Goal: Task Accomplishment & Management: Use online tool/utility

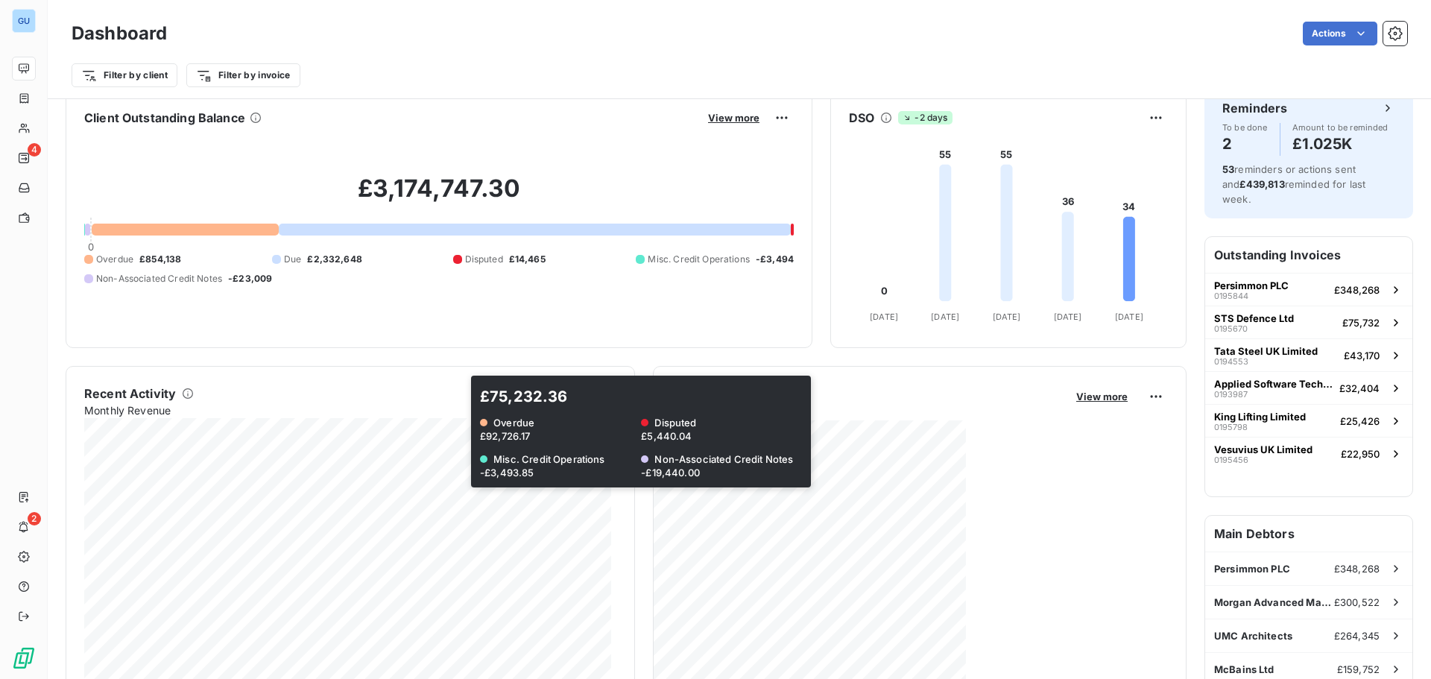
scroll to position [1, 0]
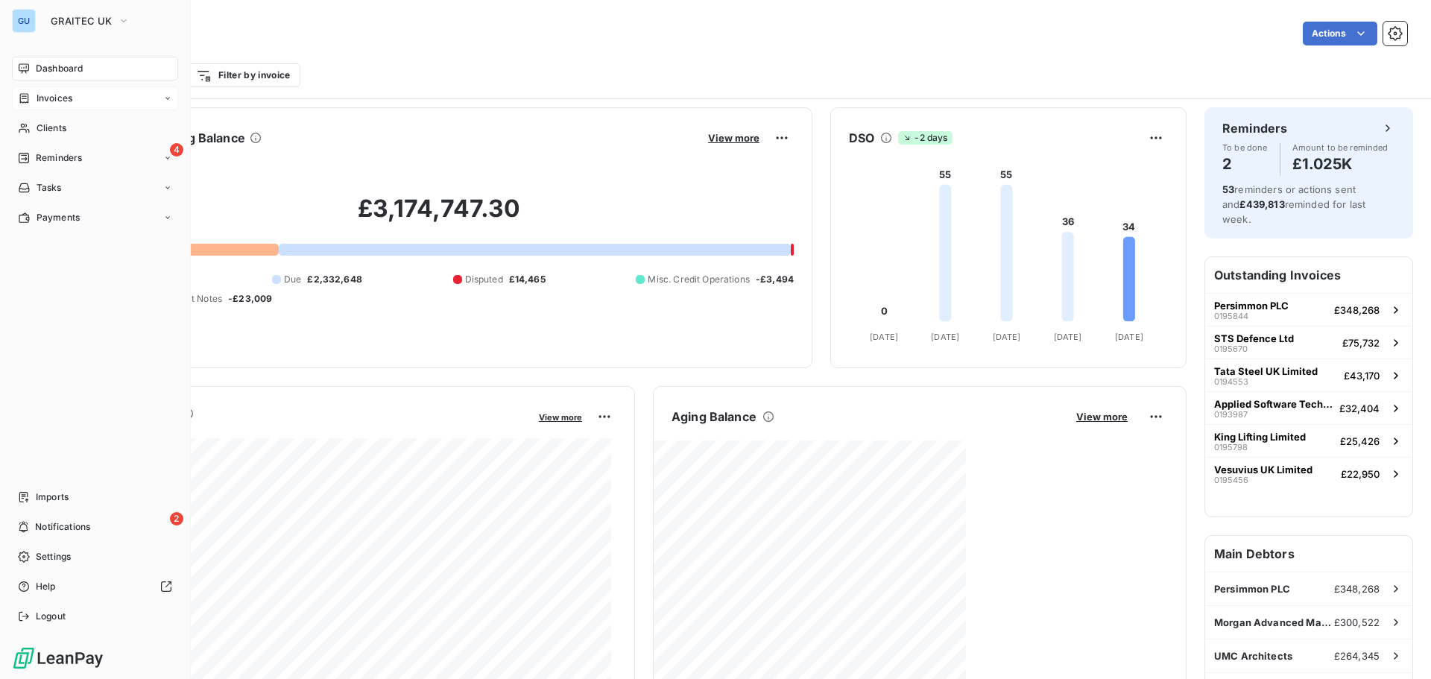
click at [43, 93] on span "Invoices" at bounding box center [55, 98] width 36 height 13
click at [57, 132] on span "Invoices" at bounding box center [54, 127] width 36 height 13
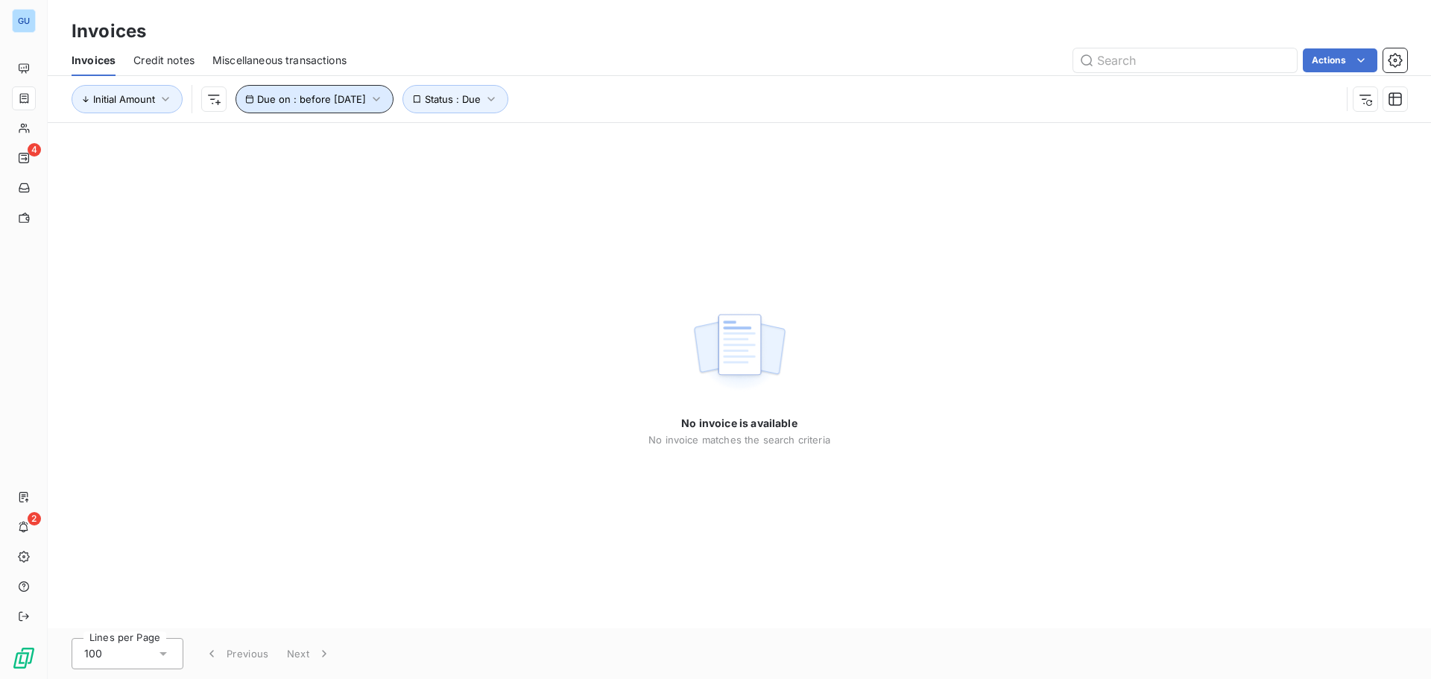
click at [384, 97] on icon "button" at bounding box center [376, 99] width 15 height 15
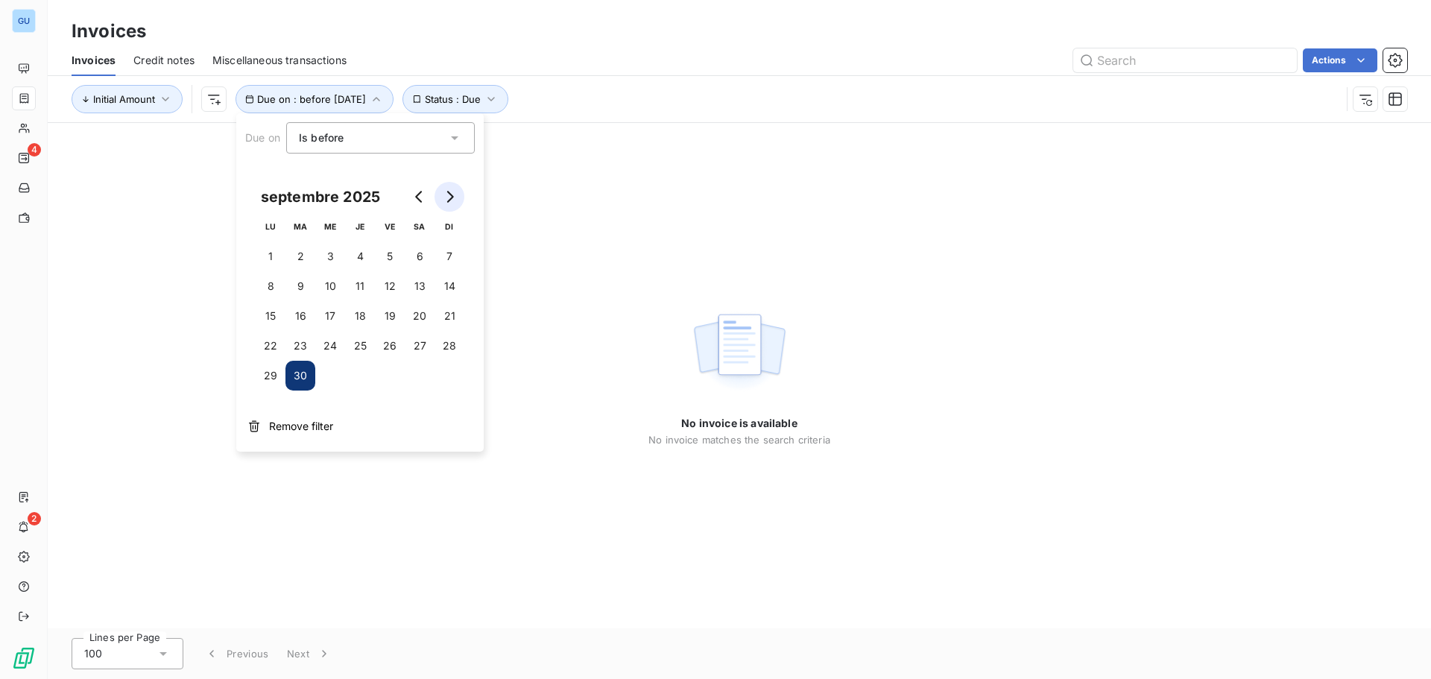
click at [458, 200] on button "Go to next month" at bounding box center [449, 197] width 30 height 30
click at [405, 195] on button "Go to previous month" at bounding box center [420, 197] width 30 height 30
click at [407, 193] on button "Go to previous month" at bounding box center [420, 197] width 30 height 30
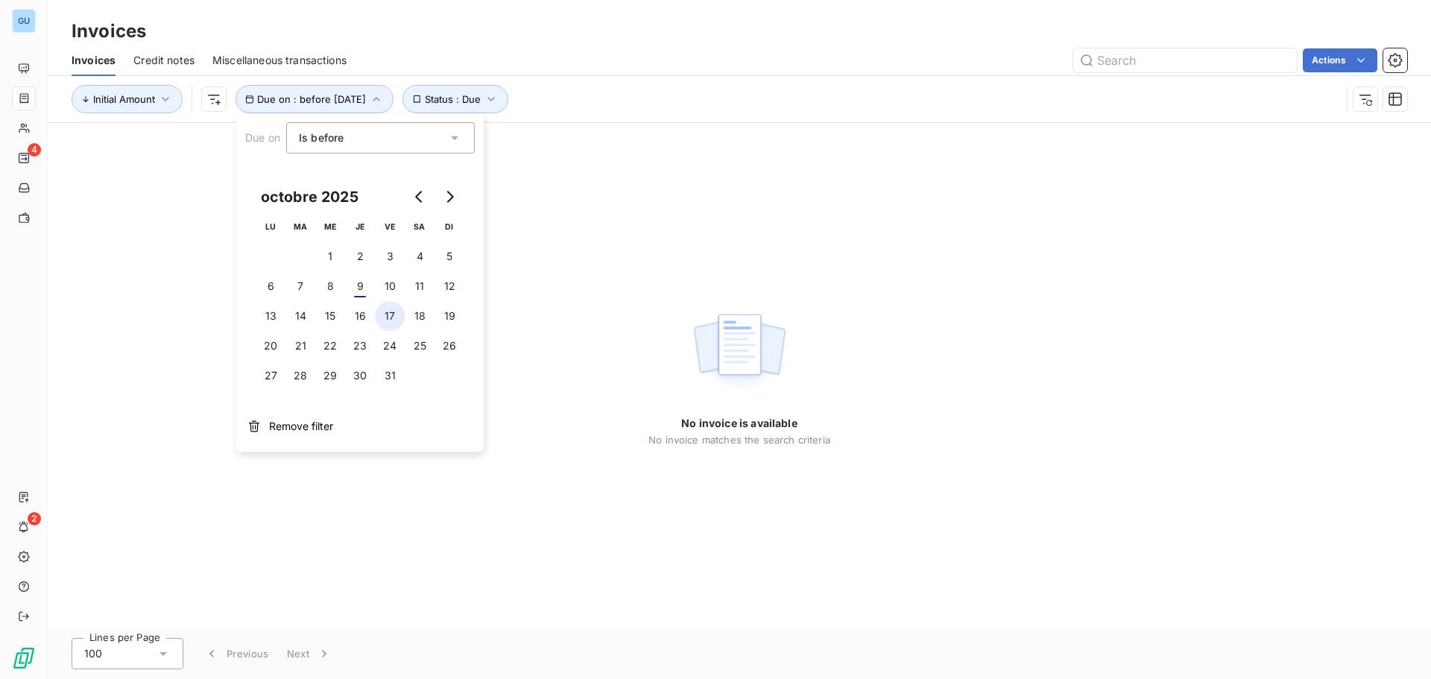
click at [391, 323] on button "17" at bounding box center [390, 316] width 30 height 30
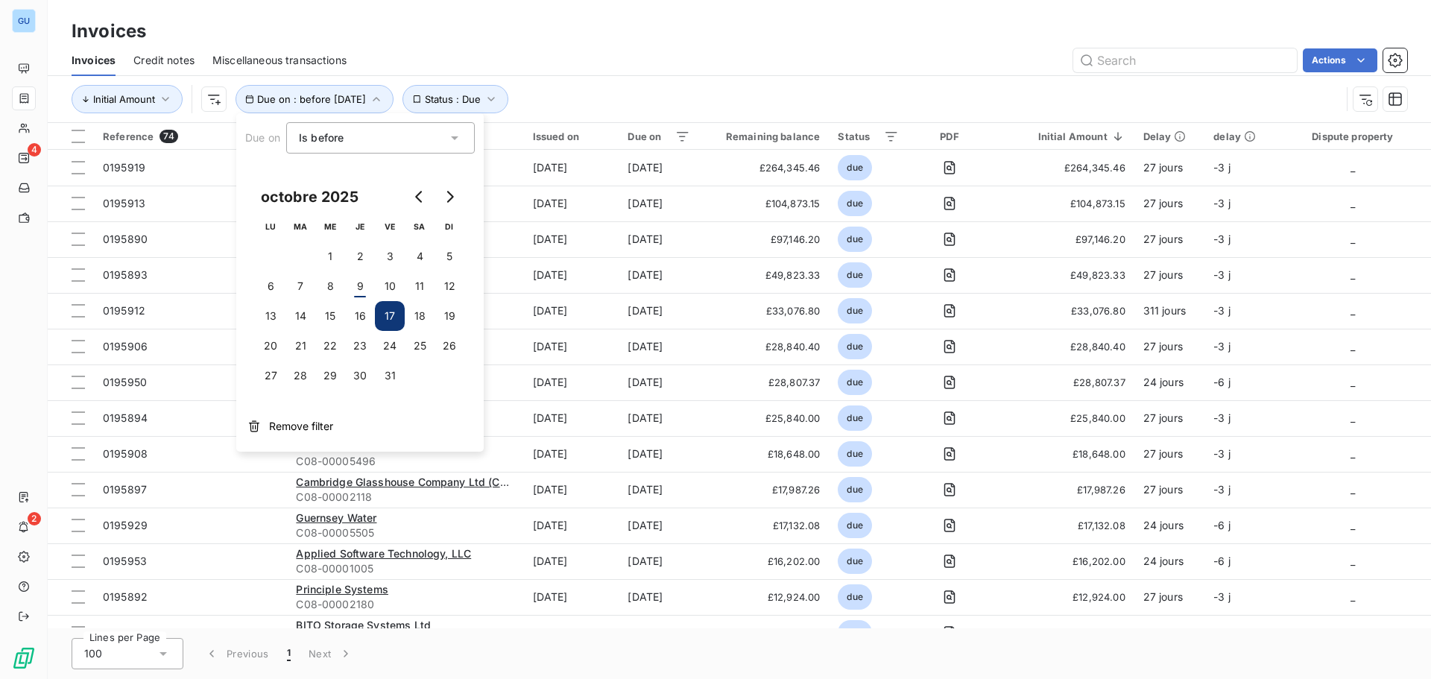
click at [673, 81] on div "Initial Amount Due on : before [DATE] Status : Due" at bounding box center [739, 99] width 1335 height 46
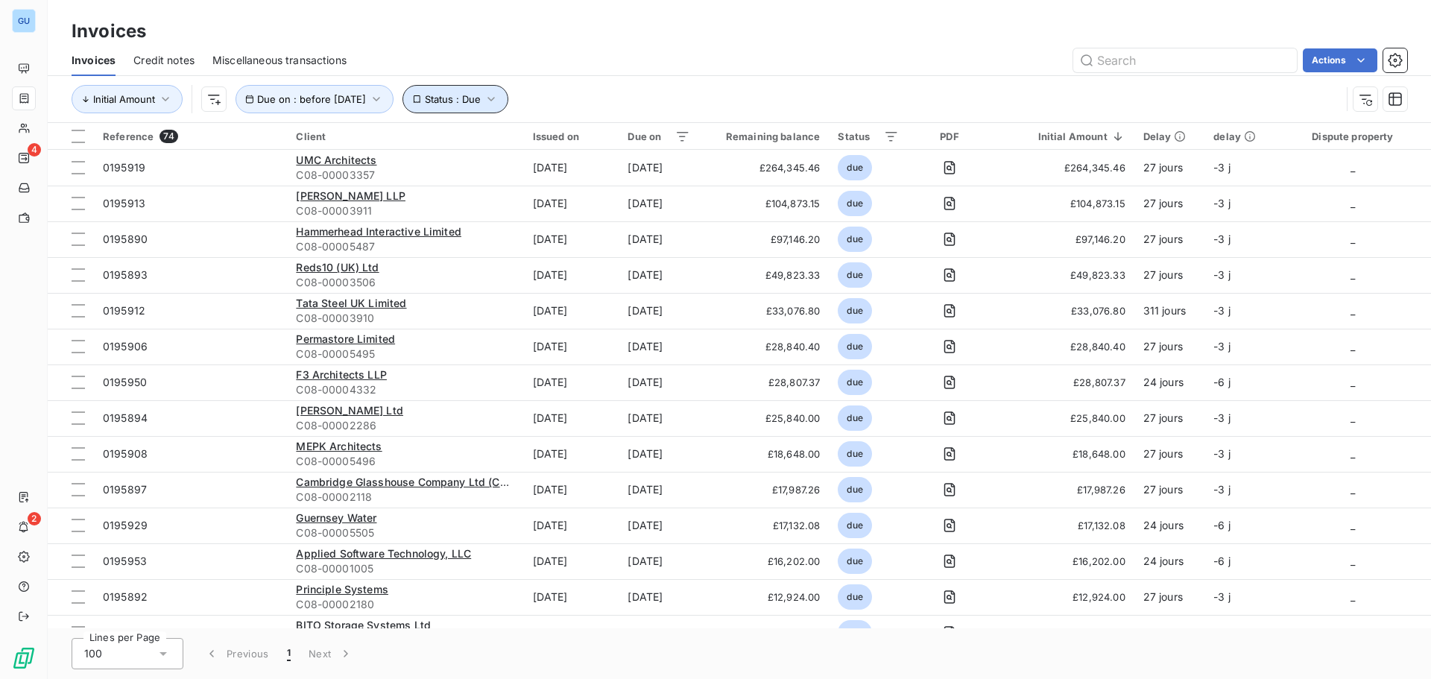
click at [481, 96] on span "Status : Due" at bounding box center [453, 99] width 56 height 12
click at [384, 96] on icon "button" at bounding box center [376, 99] width 15 height 15
click at [633, 86] on div "Initial Amount Due on : before [DATE] Status : Due" at bounding box center [706, 99] width 1269 height 28
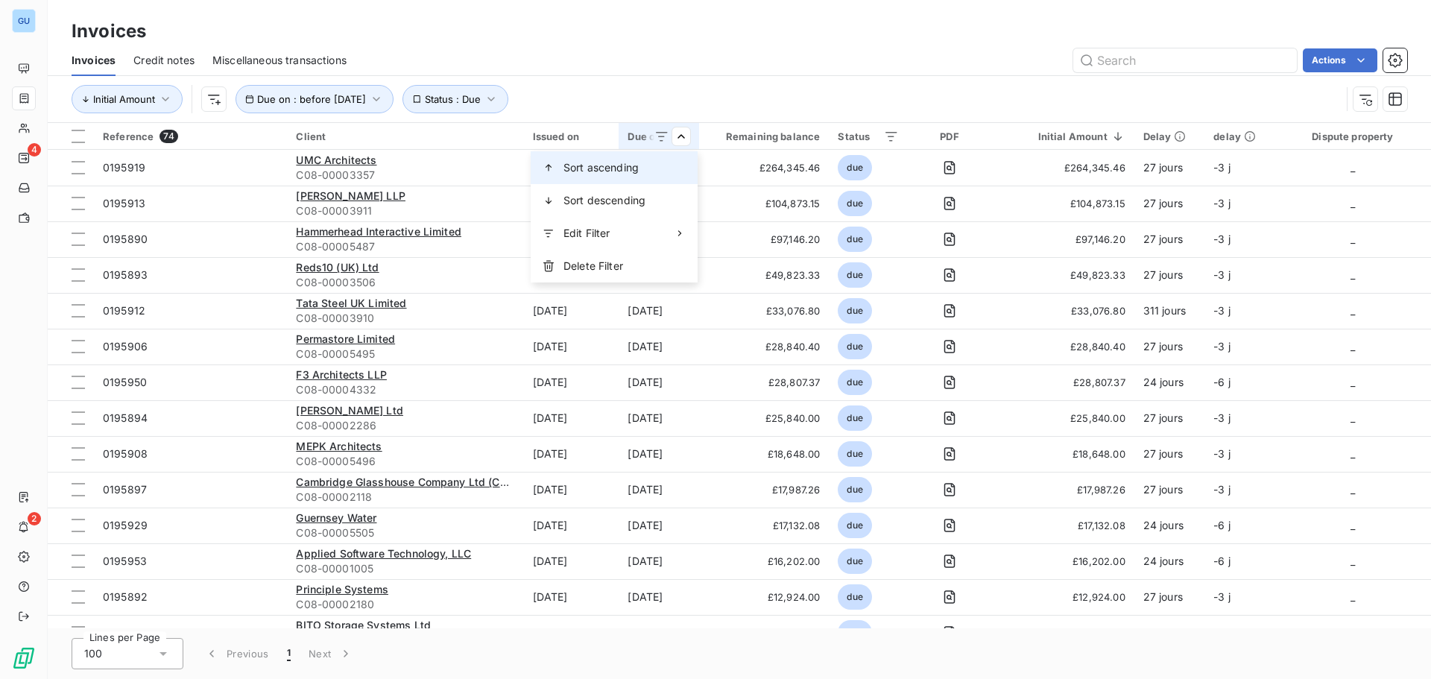
click at [624, 165] on span "Sort ascending" at bounding box center [600, 167] width 75 height 15
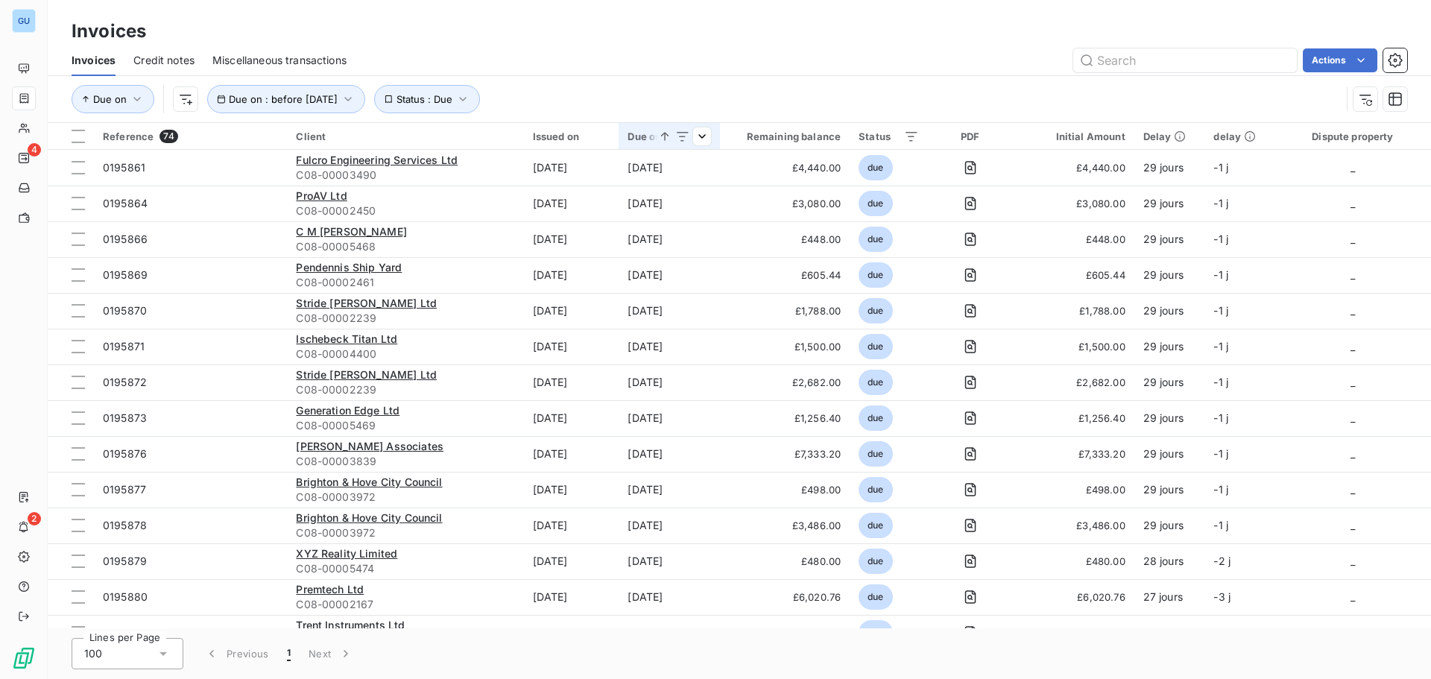
click at [714, 131] on th "Due on" at bounding box center [669, 136] width 101 height 27
click at [695, 131] on html "GU 4 2 Invoices Invoices Credit notes Miscellaneous transactions Actions Due on…" at bounding box center [715, 339] width 1431 height 679
click at [622, 197] on span "Sort descending" at bounding box center [619, 200] width 82 height 15
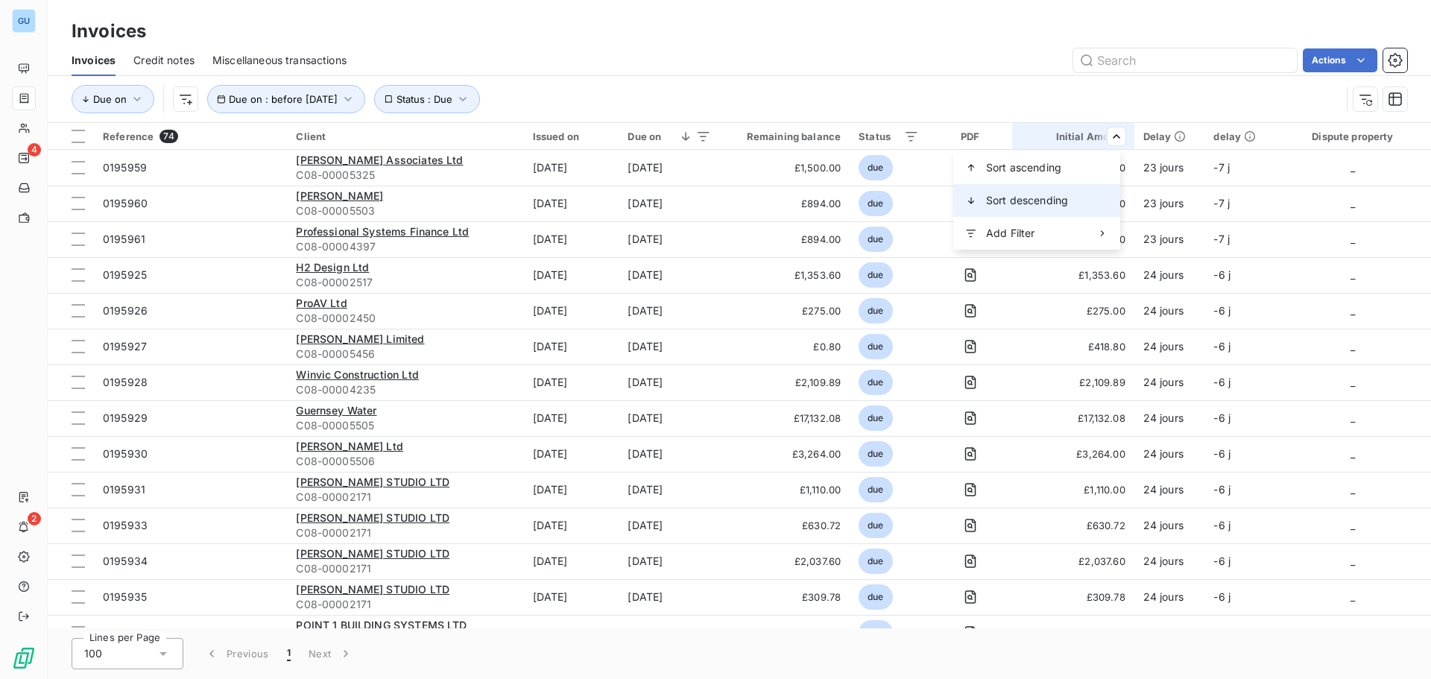
click at [1041, 197] on span "Sort descending" at bounding box center [1027, 200] width 82 height 15
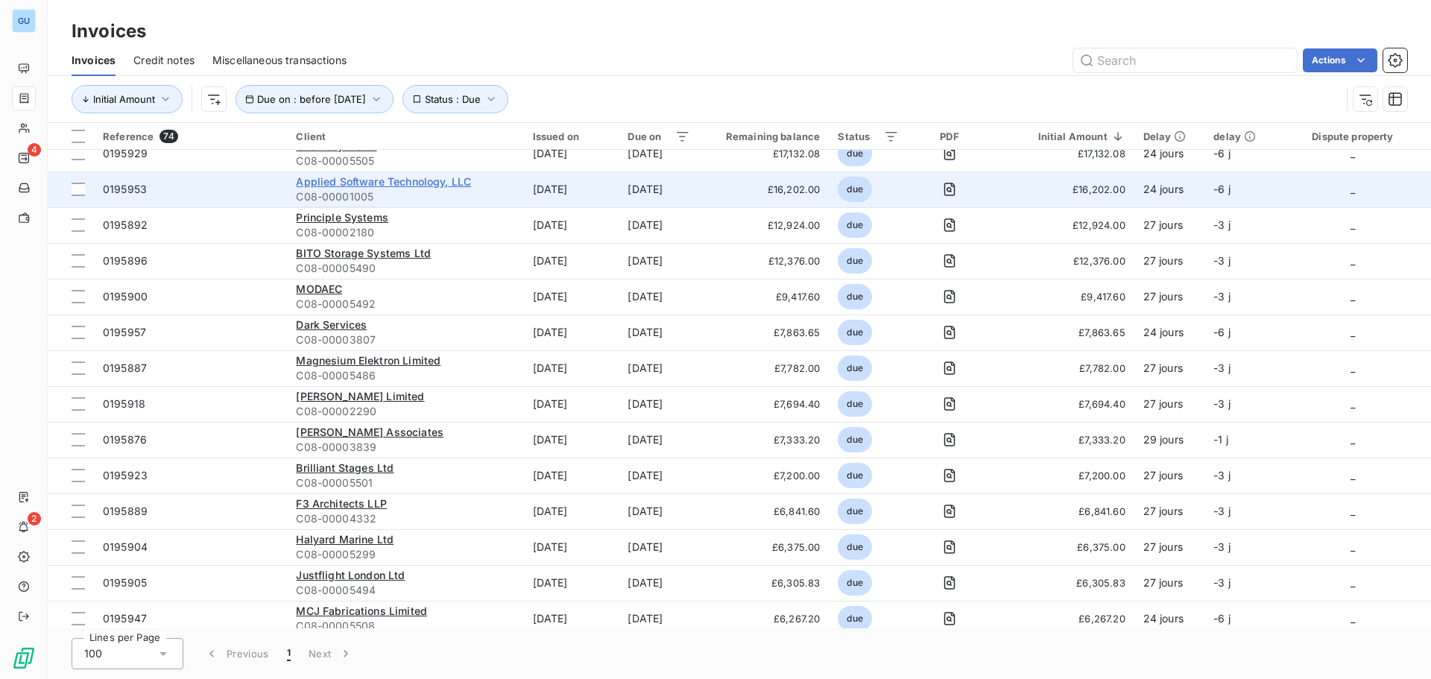
scroll to position [373, 0]
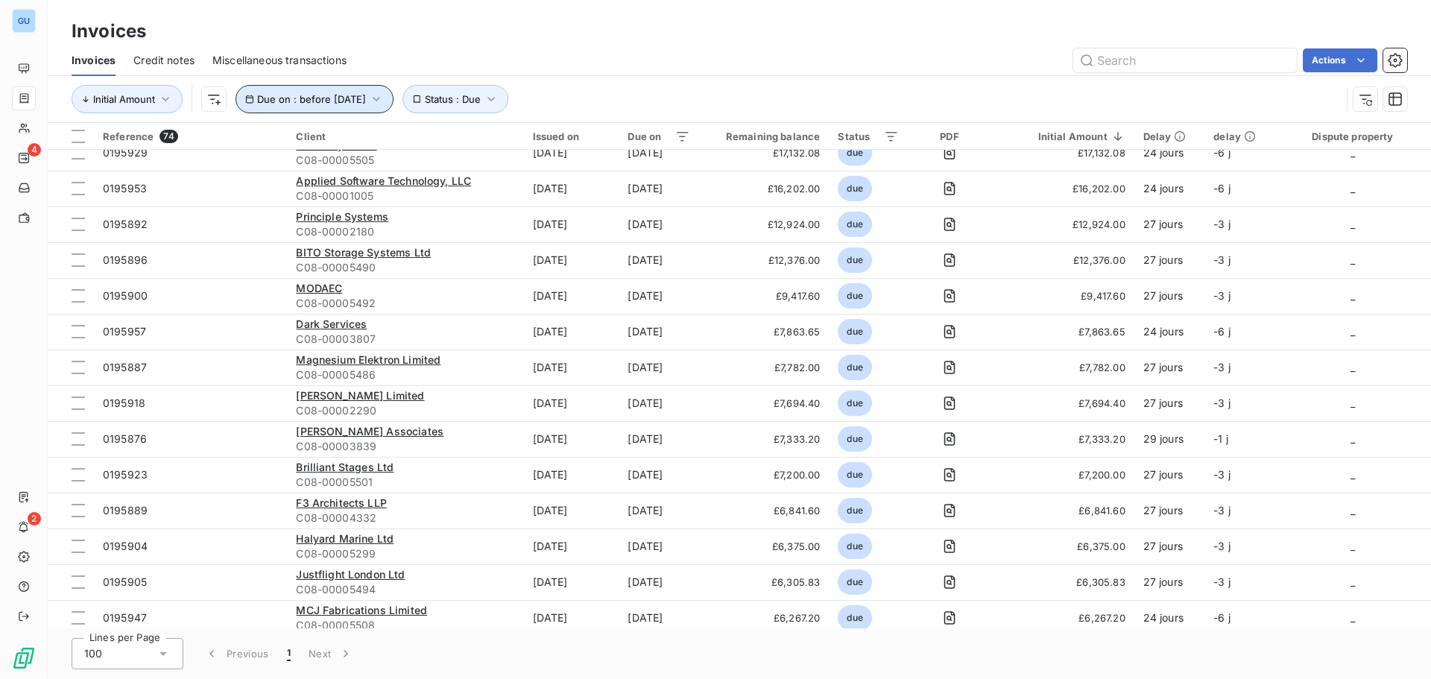
click at [384, 91] on button "Due on : before [DATE]" at bounding box center [314, 99] width 158 height 28
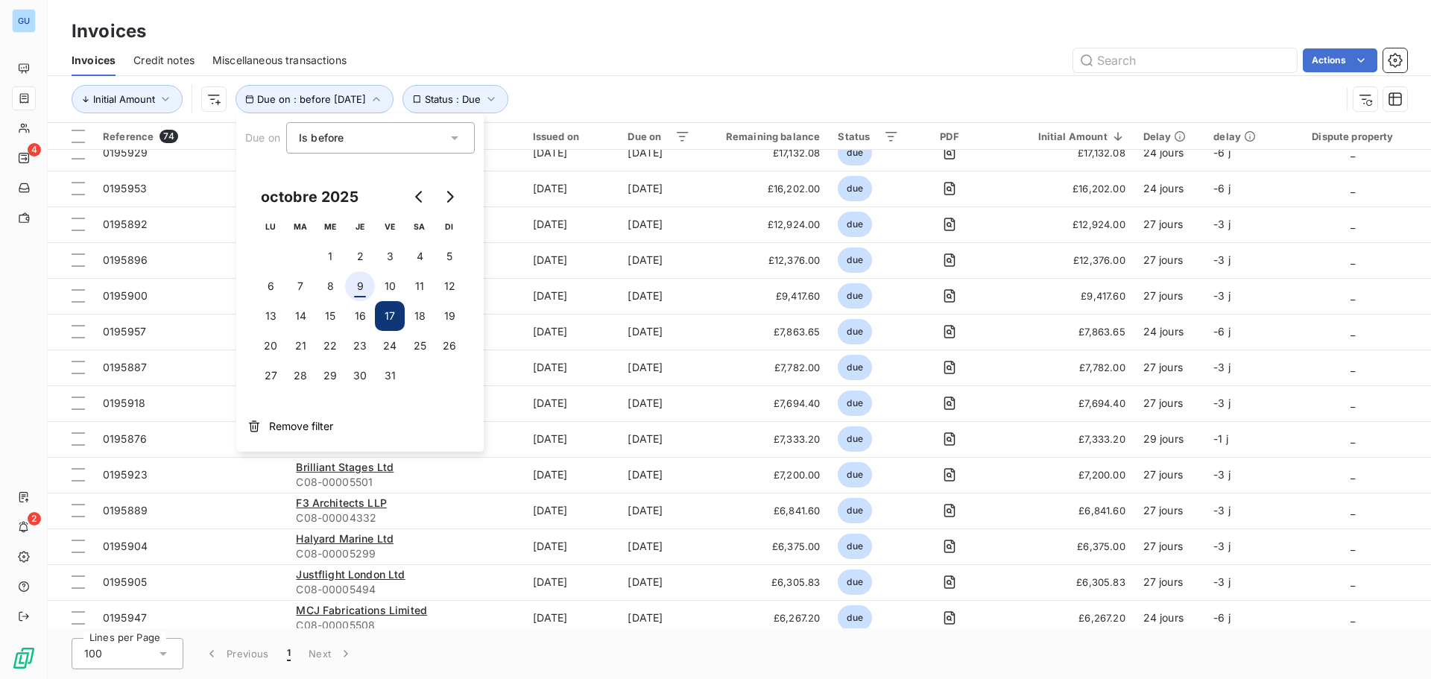
click at [367, 289] on button "9" at bounding box center [360, 286] width 30 height 30
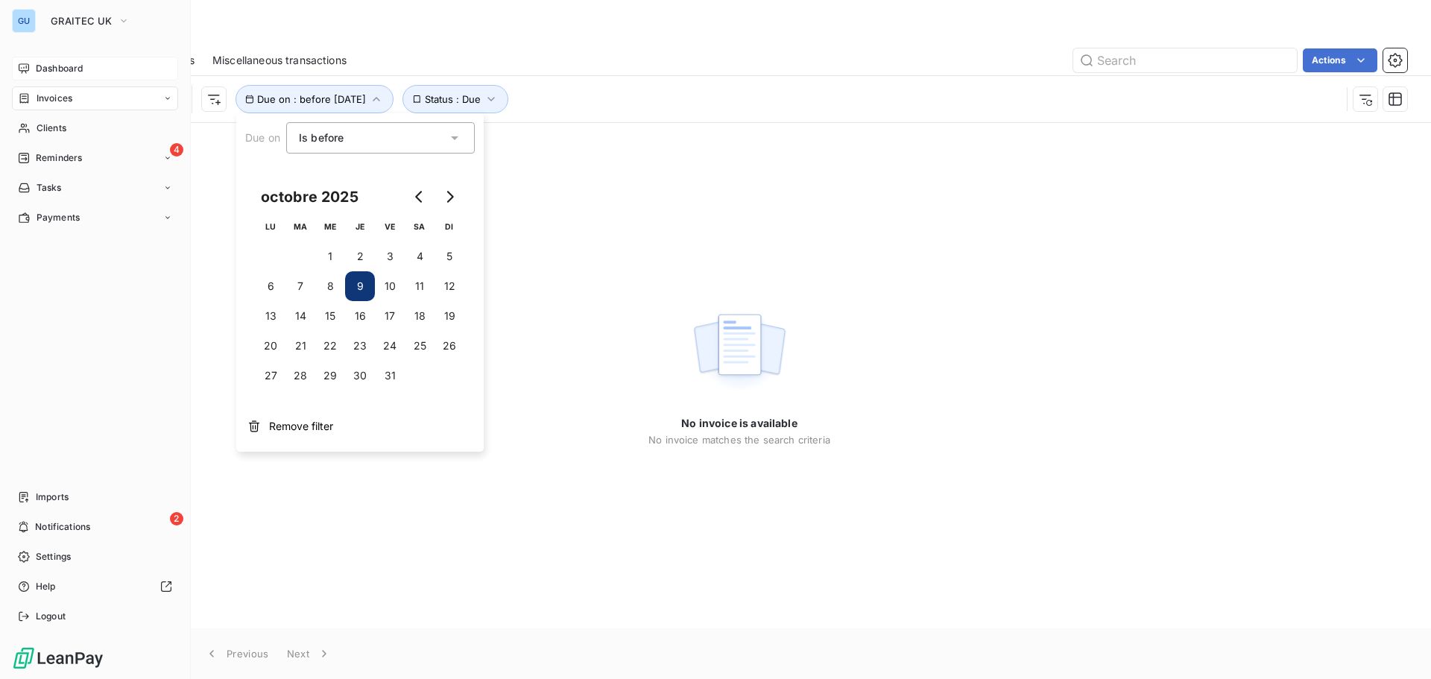
click at [114, 76] on div "Dashboard" at bounding box center [95, 69] width 166 height 24
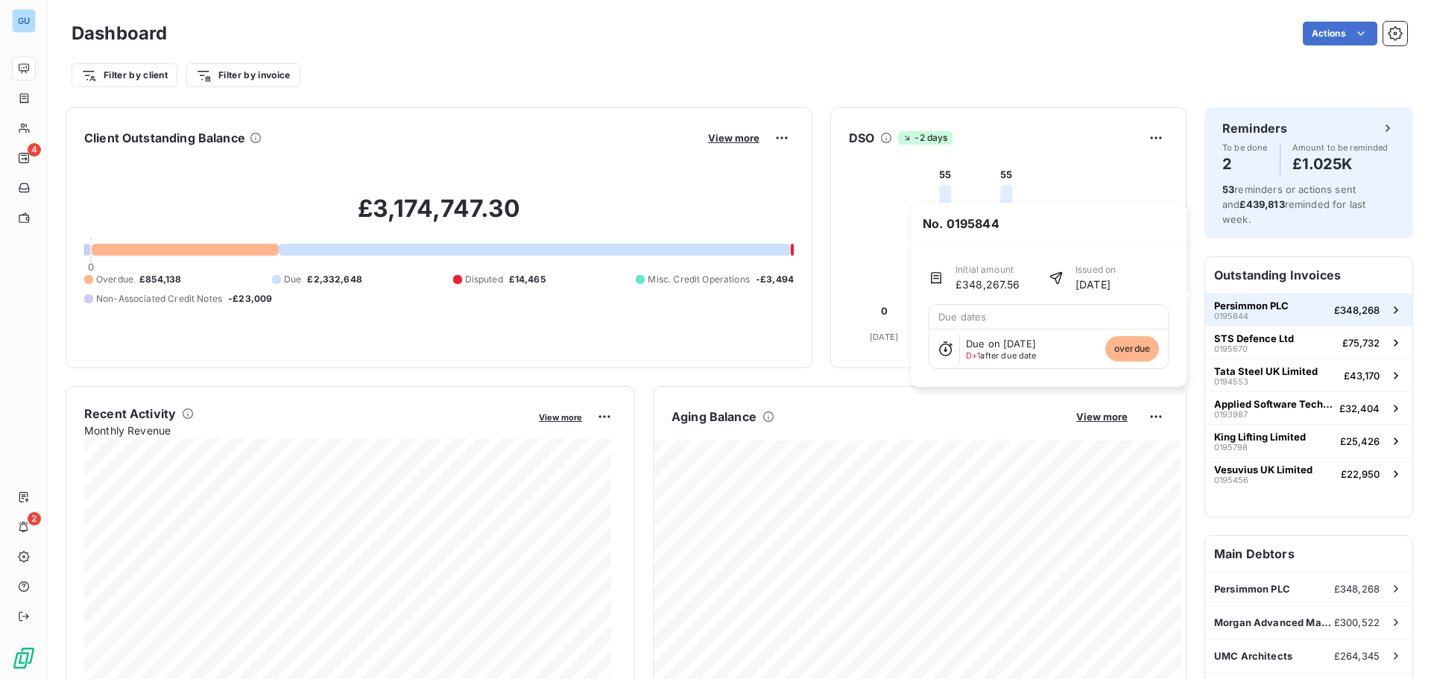
click at [1268, 300] on span "Persimmon PLC" at bounding box center [1251, 306] width 75 height 12
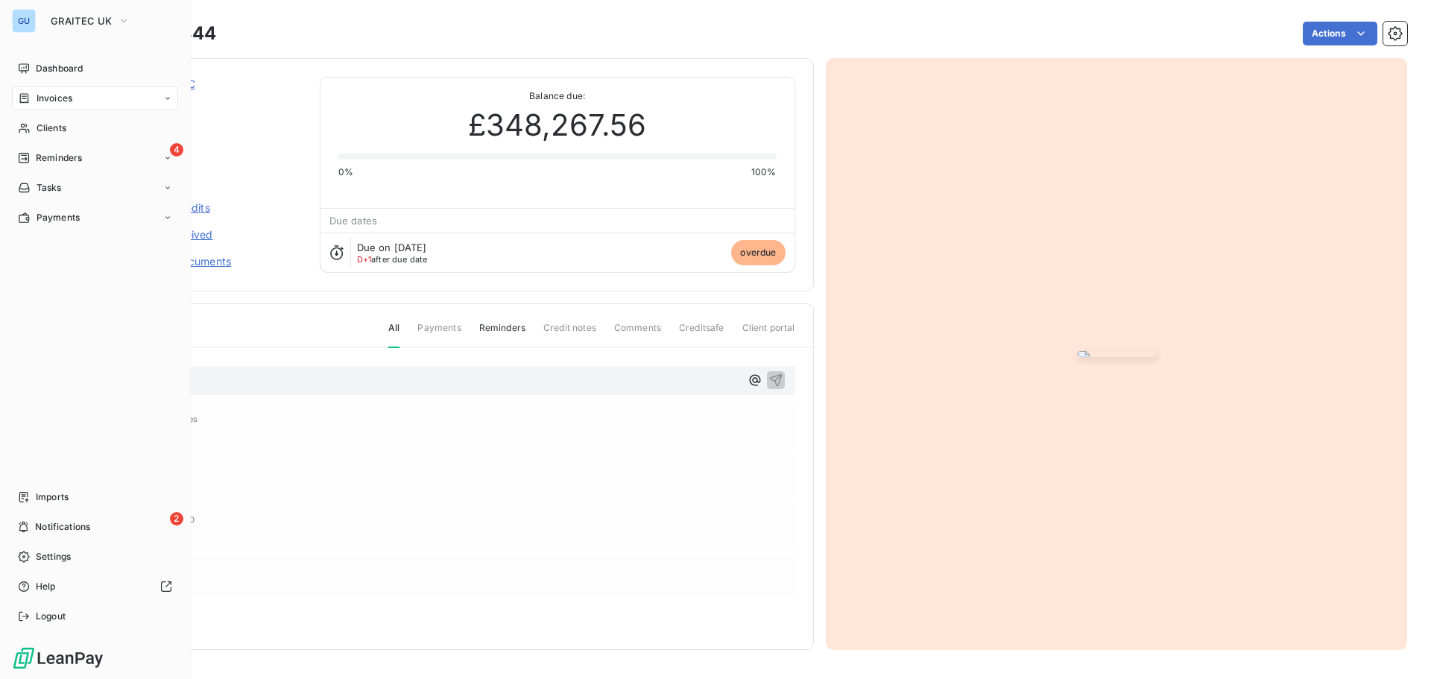
click at [94, 100] on div "Invoices" at bounding box center [95, 98] width 166 height 24
click at [90, 132] on div "Invoices" at bounding box center [104, 128] width 148 height 24
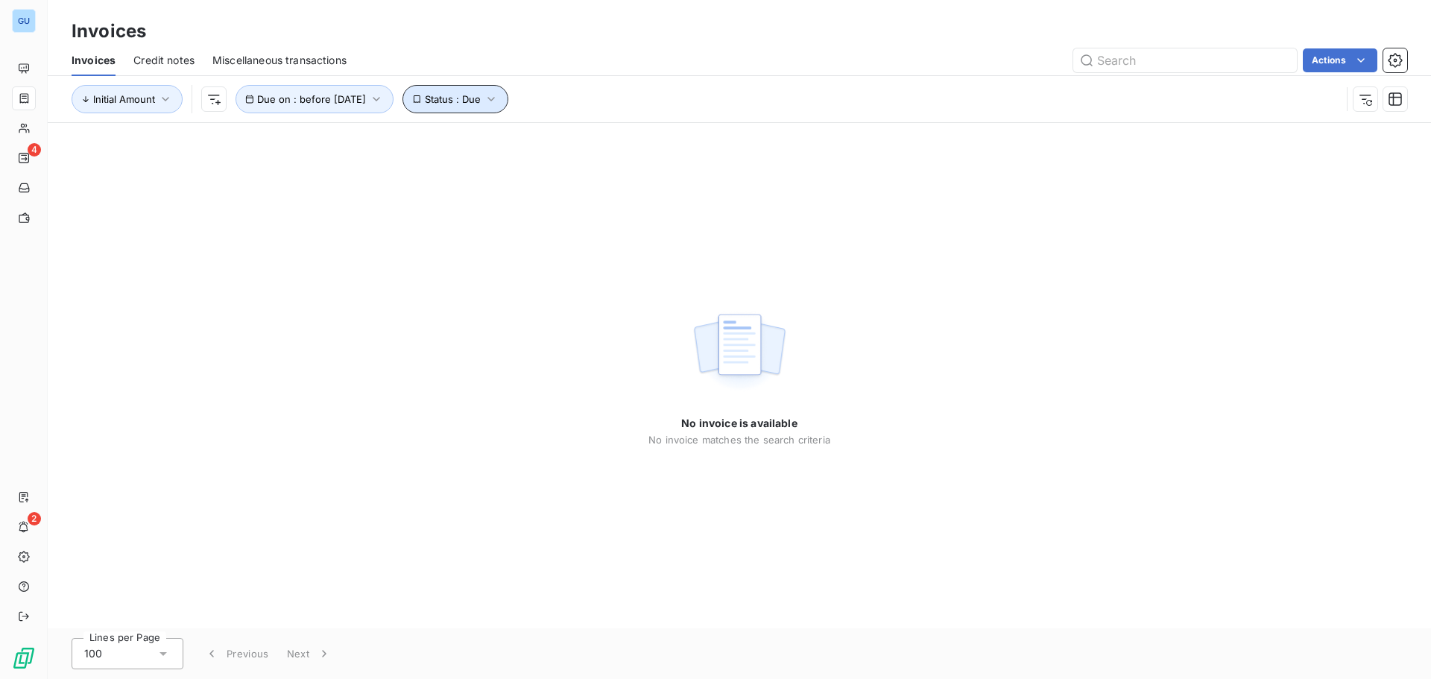
click at [499, 104] on button "Status : Due" at bounding box center [455, 99] width 106 height 28
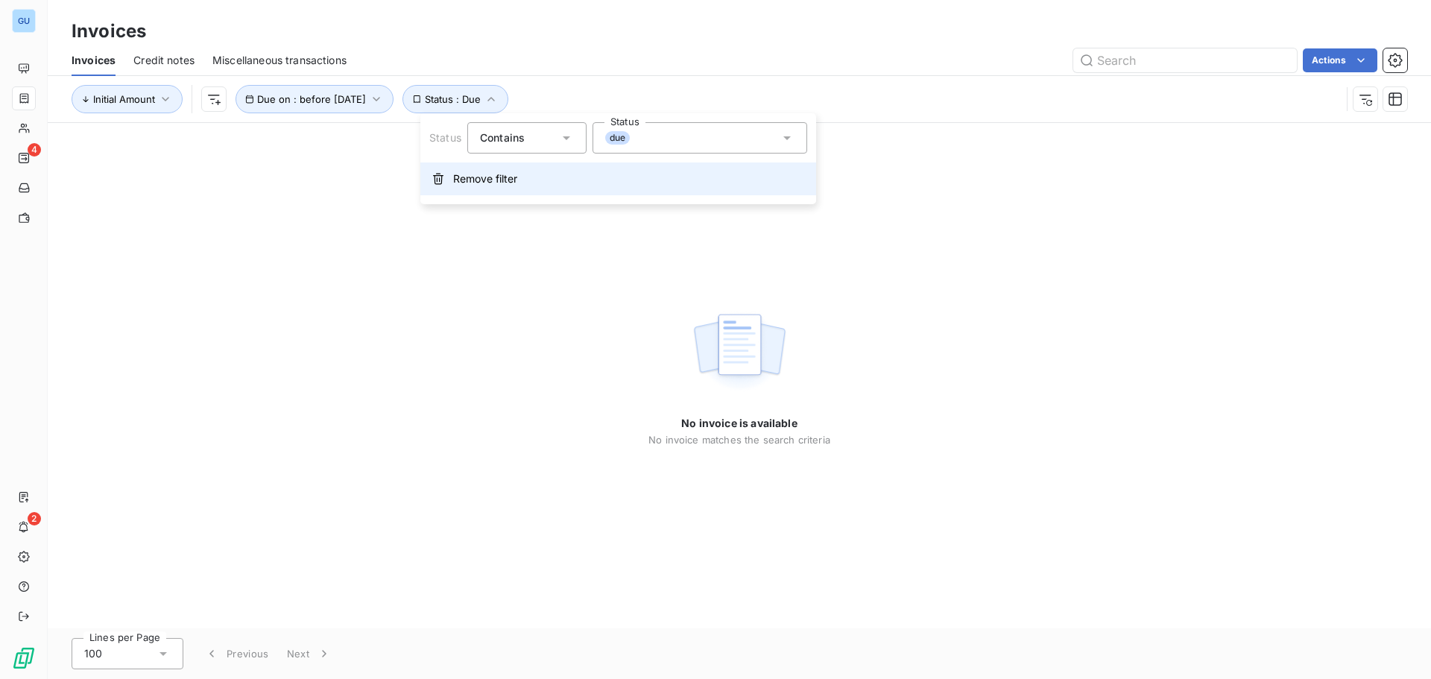
click at [524, 175] on button "Remove filter" at bounding box center [618, 178] width 396 height 33
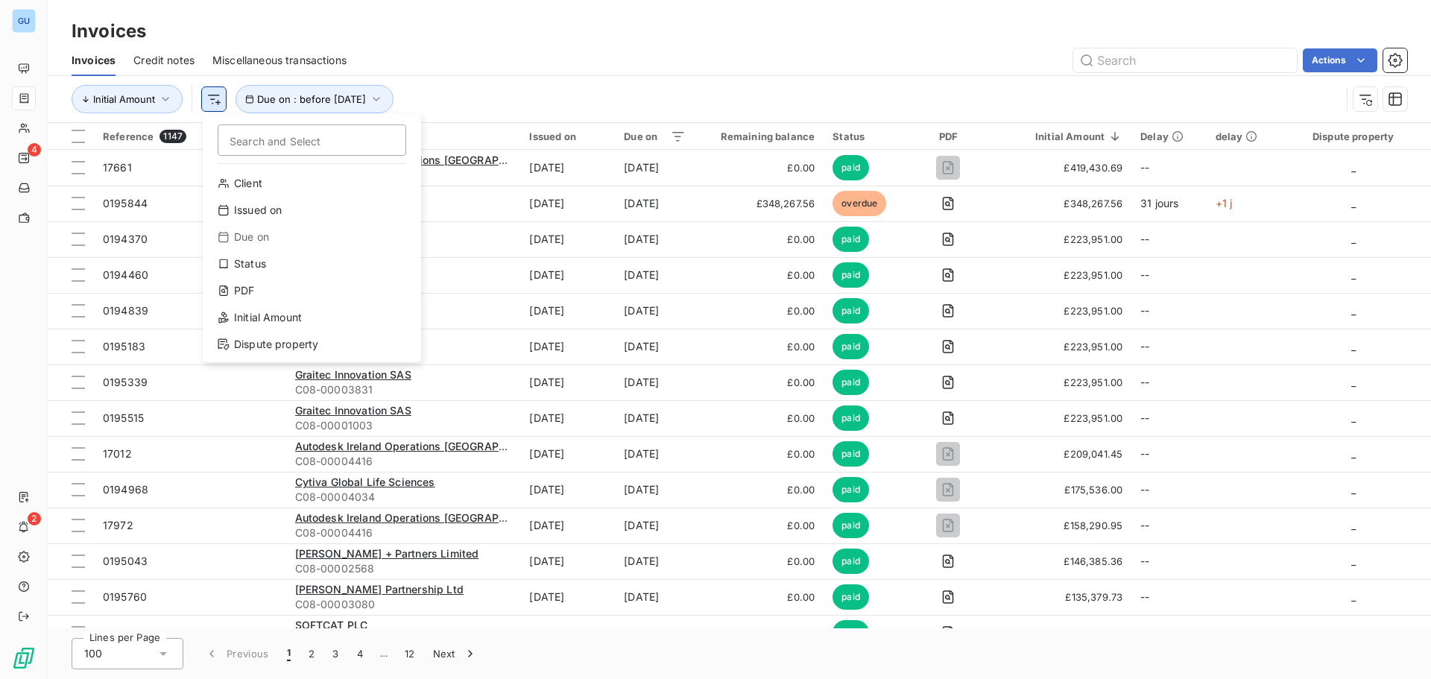
click at [209, 99] on html "GU 4 2 Invoices Invoices Credit notes Miscellaneous transactions Actions Initia…" at bounding box center [715, 339] width 1431 height 679
click at [302, 268] on div "Status" at bounding box center [312, 264] width 206 height 24
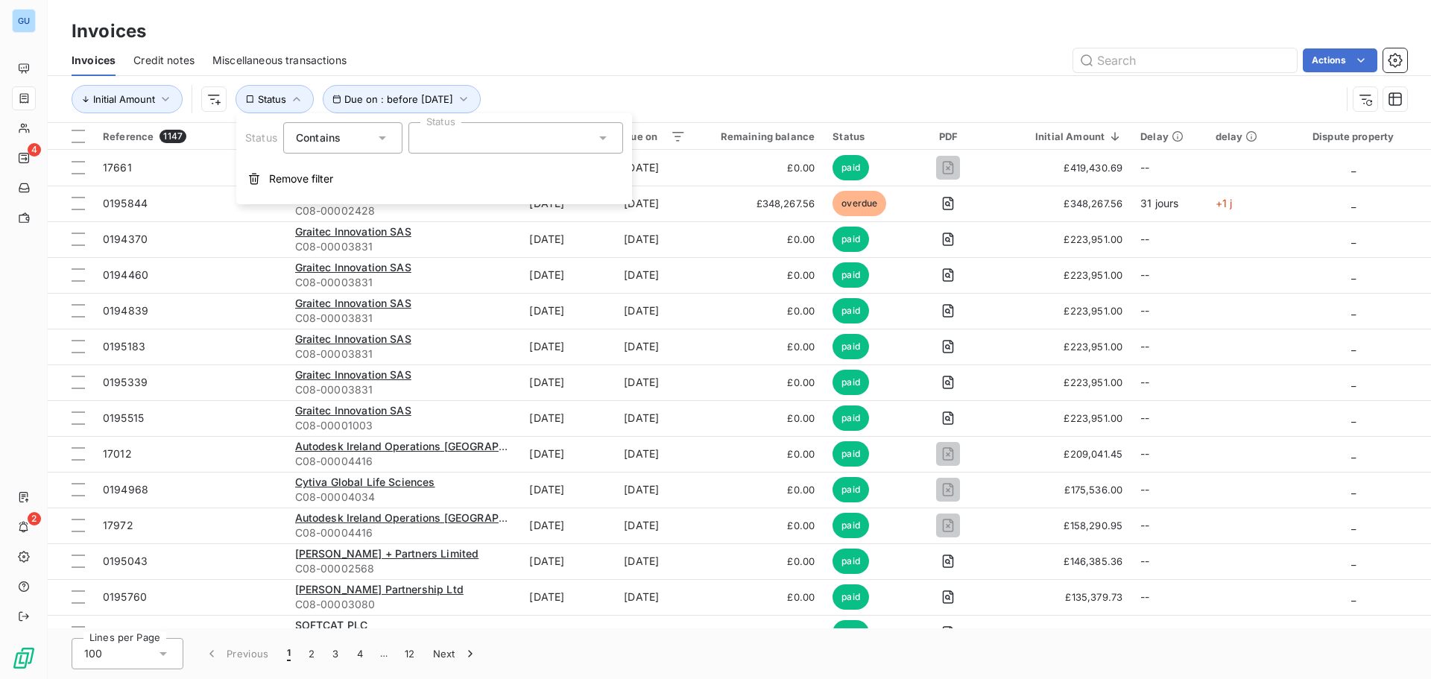
click at [590, 136] on div at bounding box center [515, 137] width 215 height 31
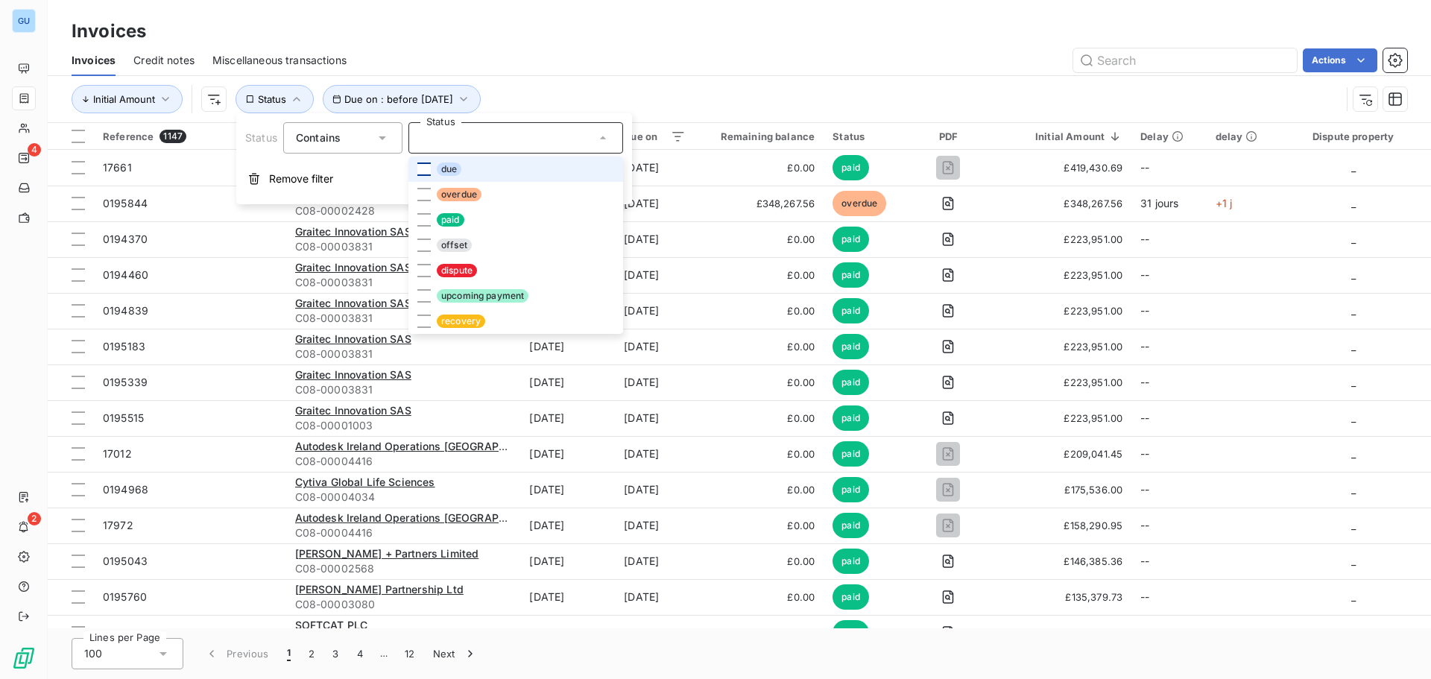
click at [417, 165] on div at bounding box center [423, 168] width 13 height 13
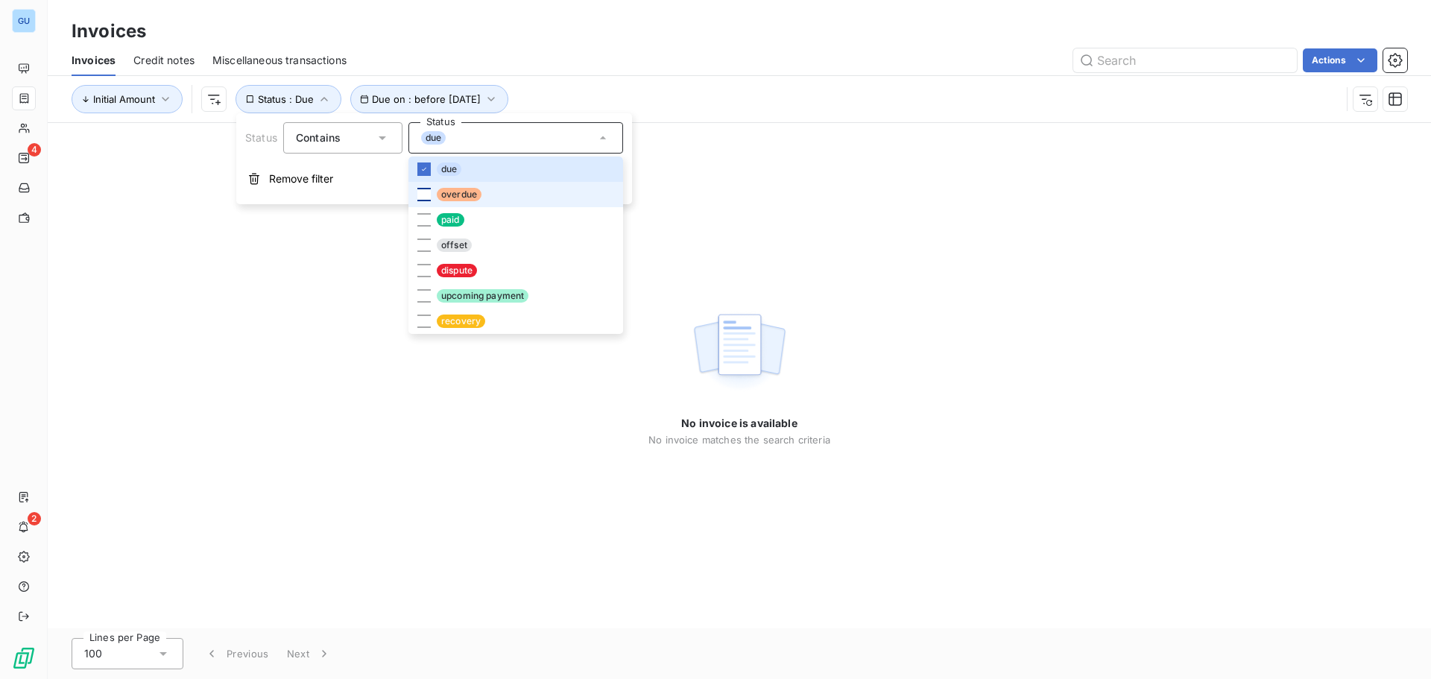
click at [422, 191] on div at bounding box center [423, 194] width 13 height 13
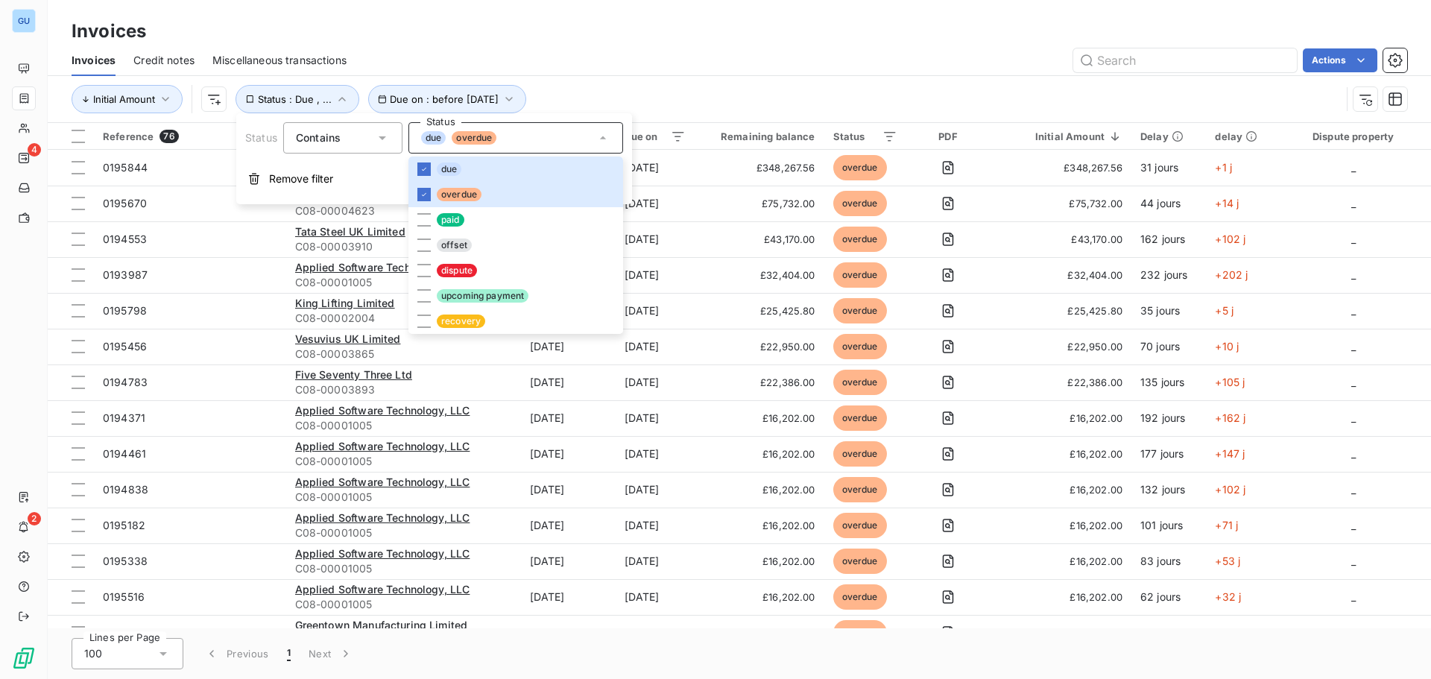
click at [812, 56] on div "Actions" at bounding box center [885, 60] width 1043 height 24
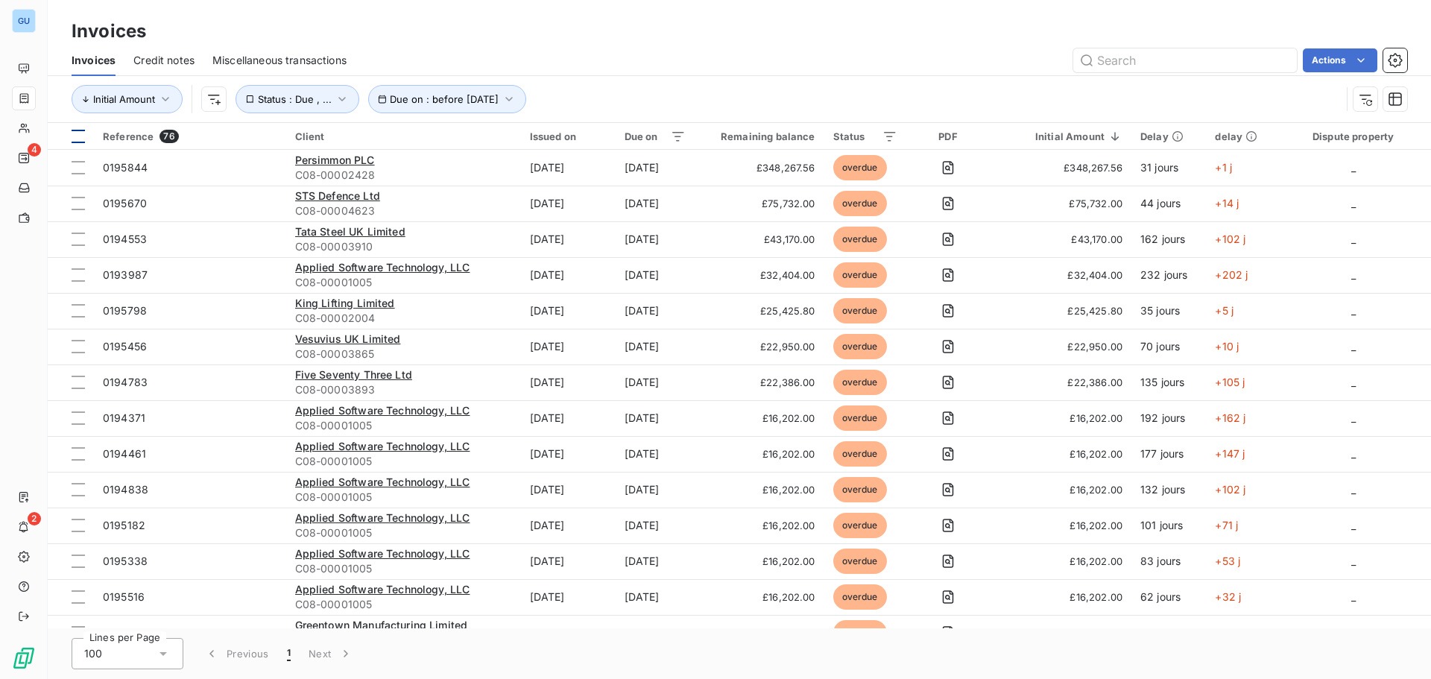
click at [87, 134] on th at bounding box center [71, 136] width 46 height 27
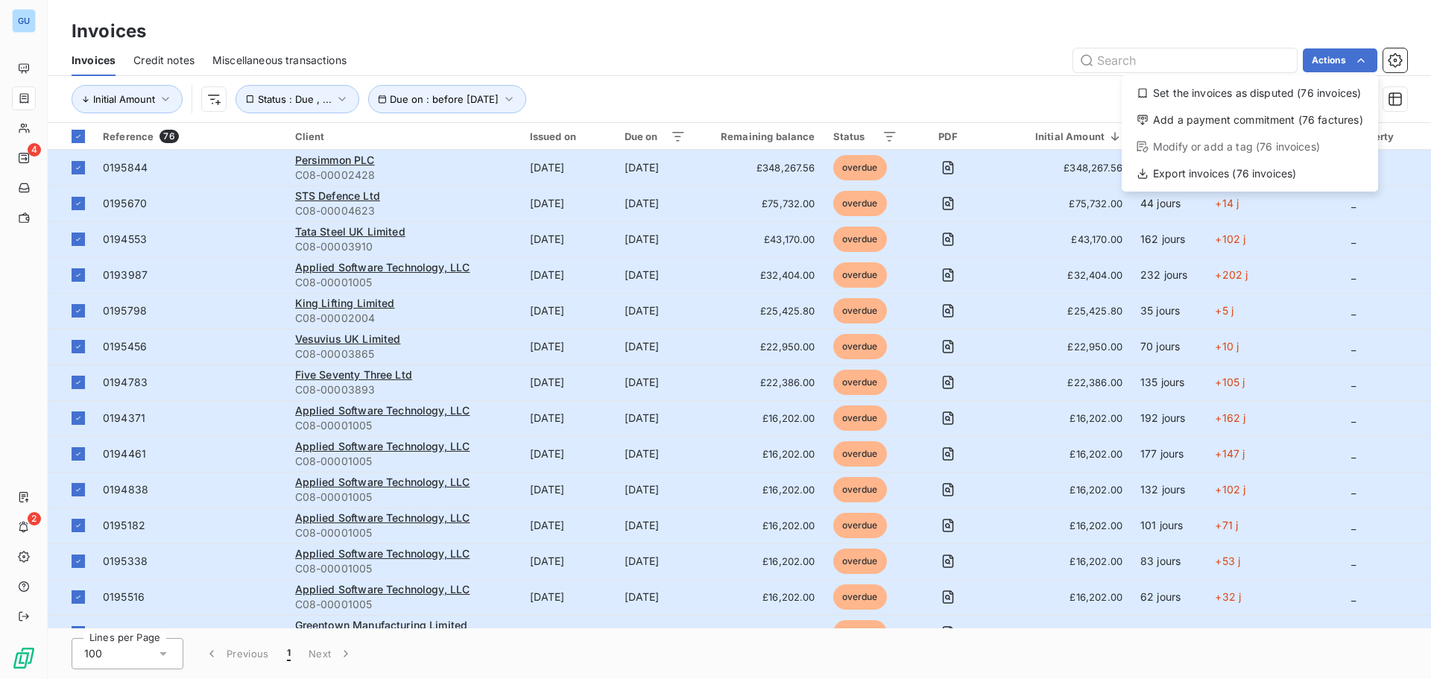
click at [848, 74] on html "GU 4 2 Invoices Invoices Credit notes Miscellaneous transactions Actions Set th…" at bounding box center [715, 339] width 1431 height 679
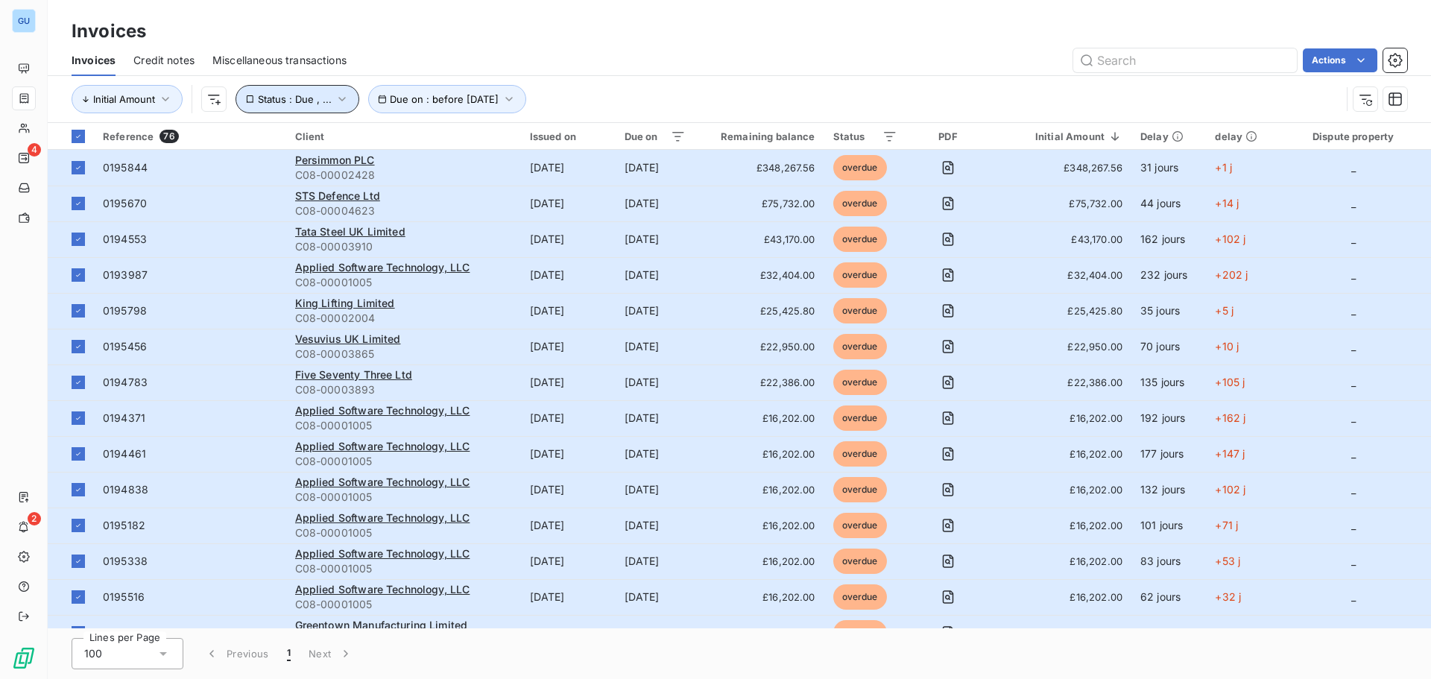
click at [342, 103] on icon "button" at bounding box center [342, 99] width 15 height 15
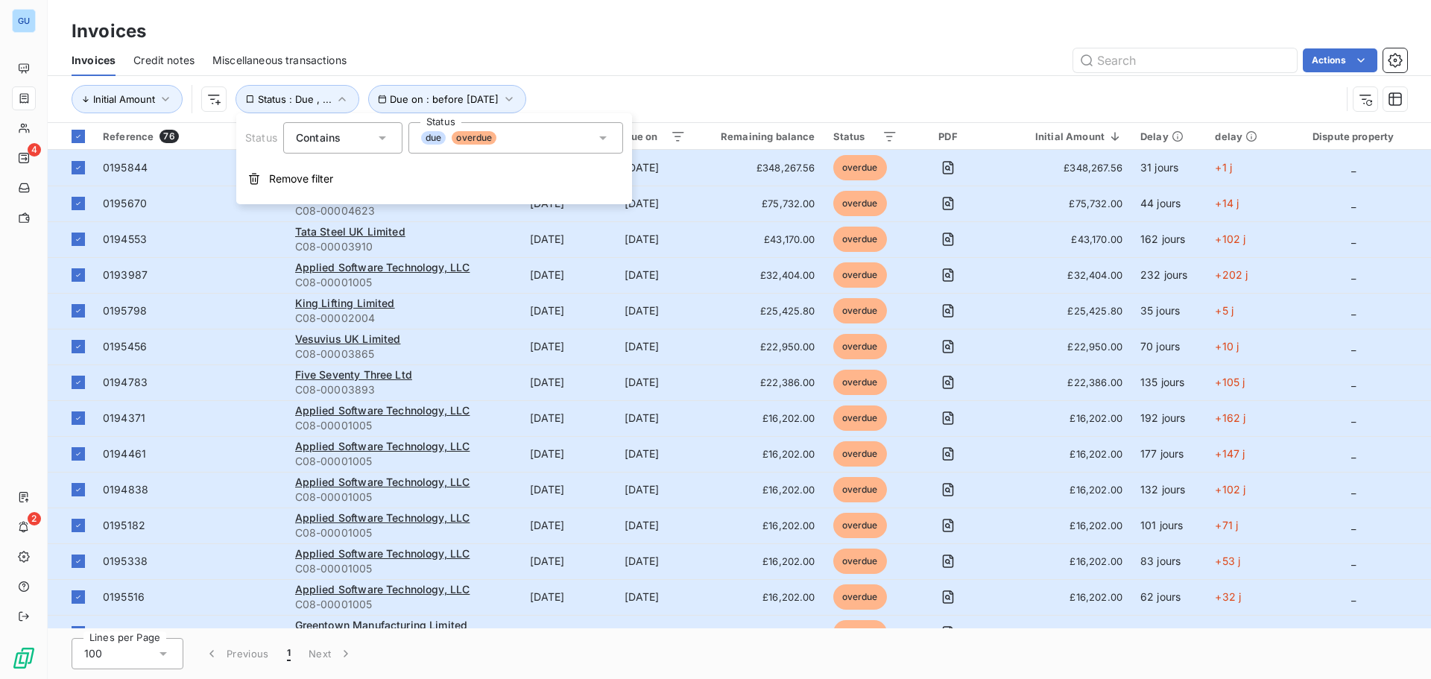
click at [601, 138] on icon at bounding box center [602, 138] width 7 height 4
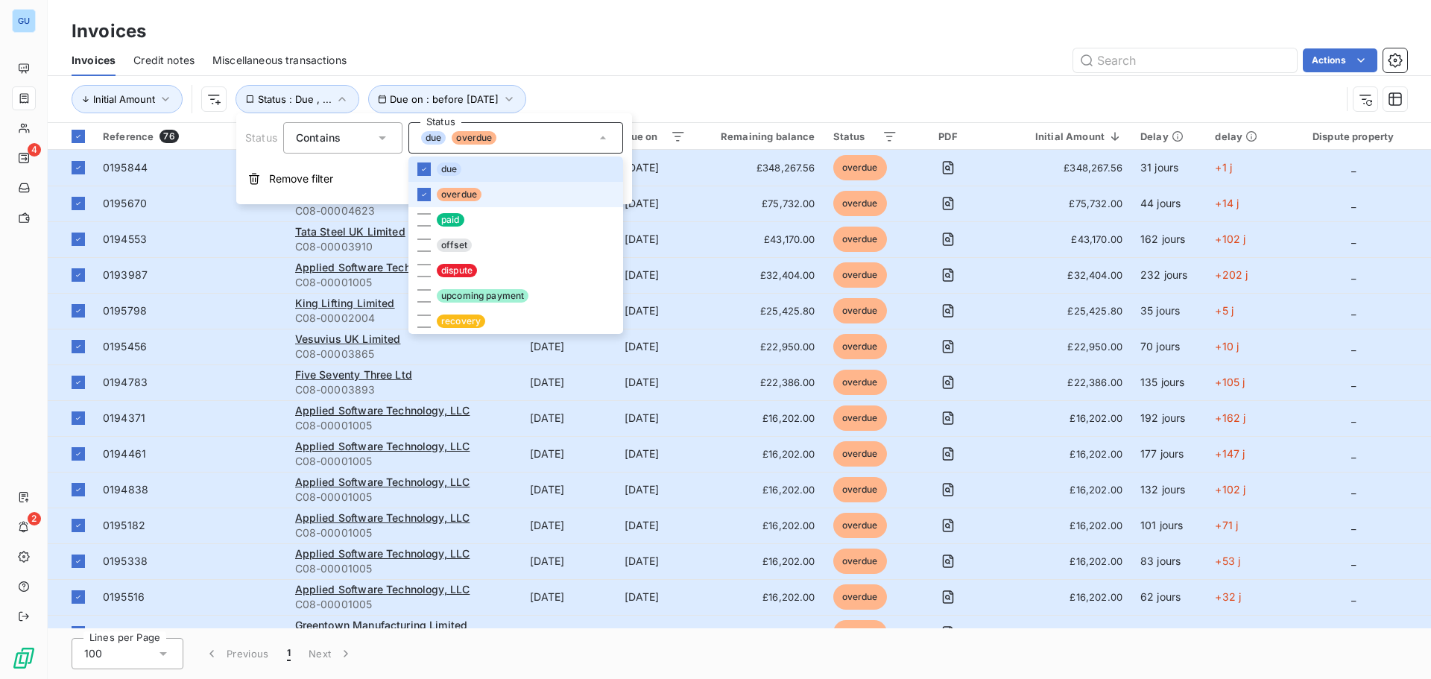
click at [424, 202] on li "overdue" at bounding box center [515, 194] width 215 height 25
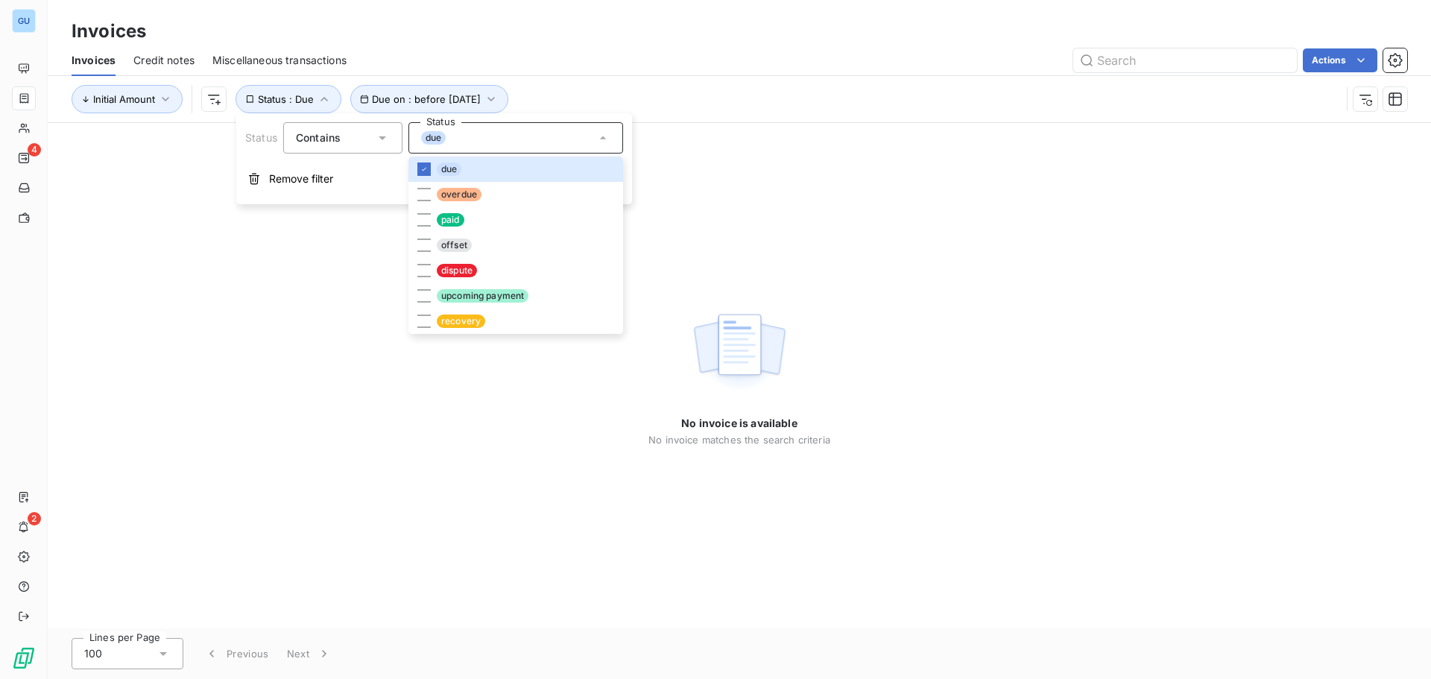
click at [692, 57] on div "Actions" at bounding box center [885, 60] width 1043 height 24
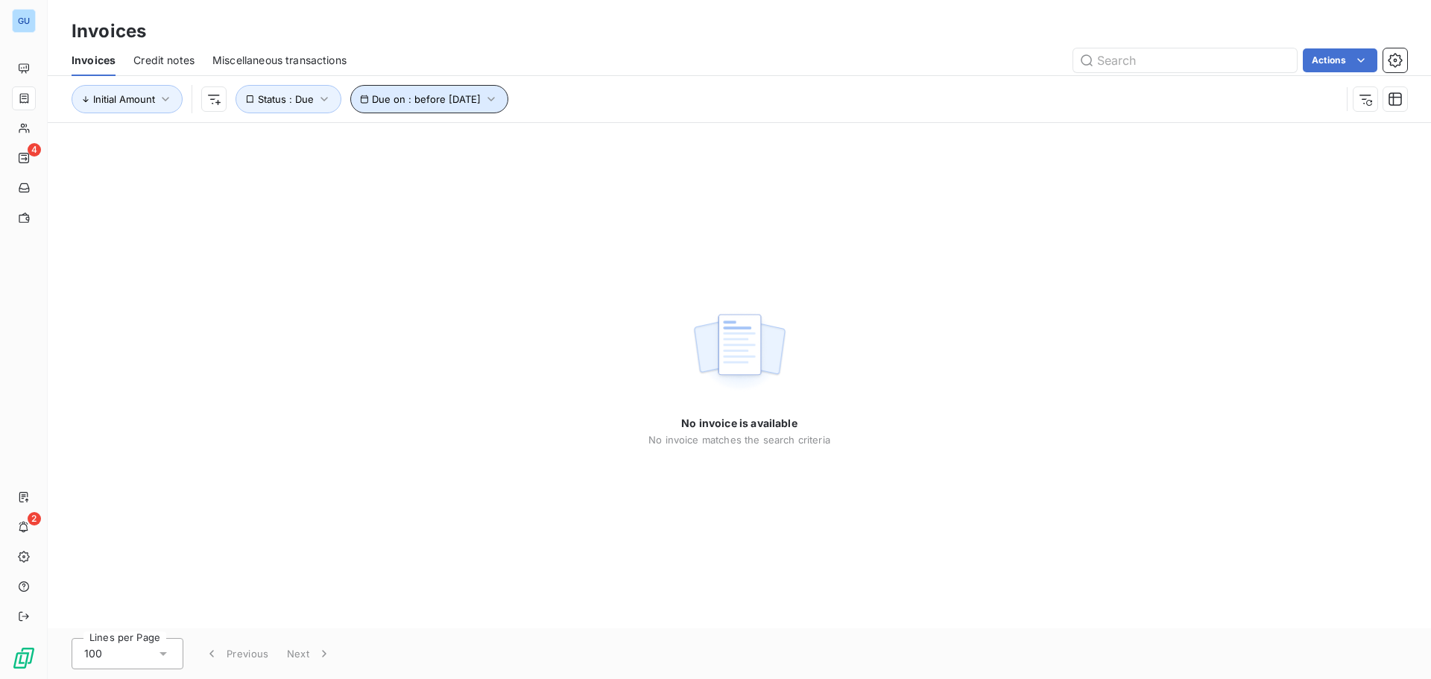
click at [497, 105] on button "Due on : before [DATE]" at bounding box center [429, 99] width 158 height 28
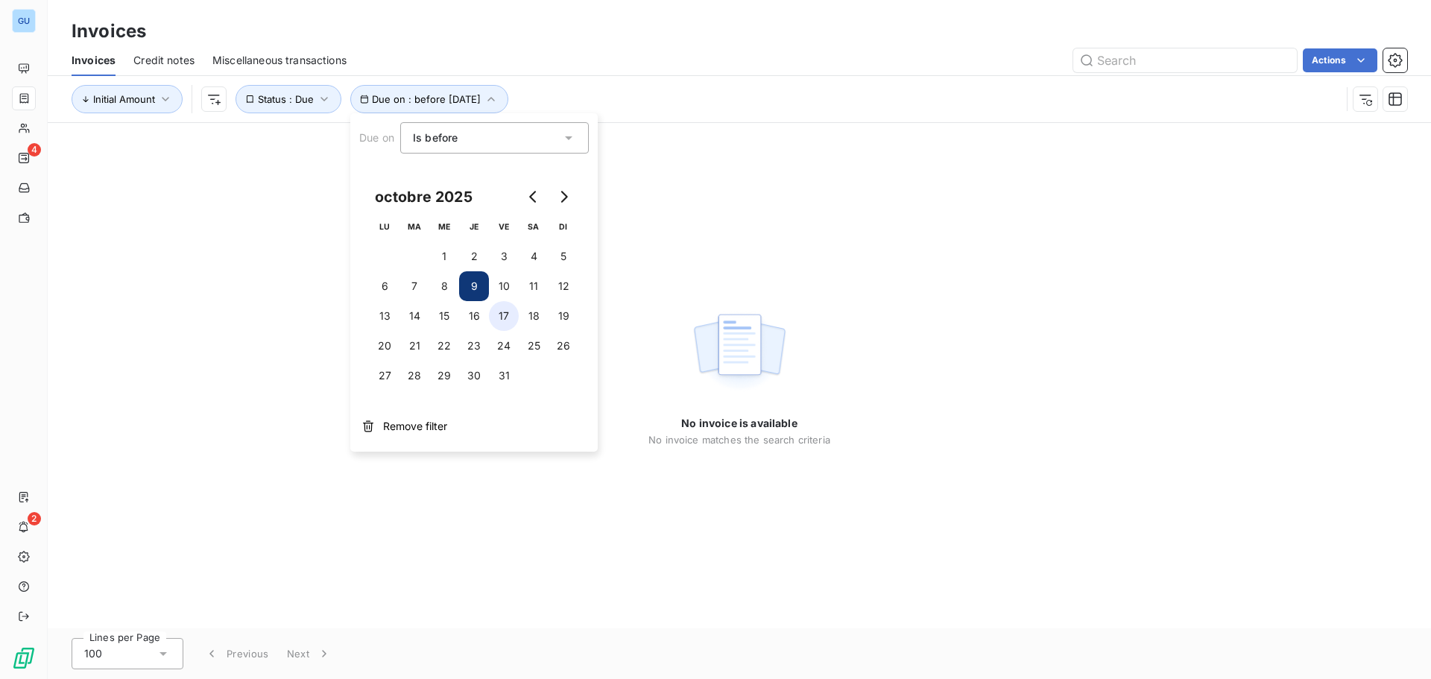
click at [501, 312] on button "17" at bounding box center [504, 316] width 30 height 30
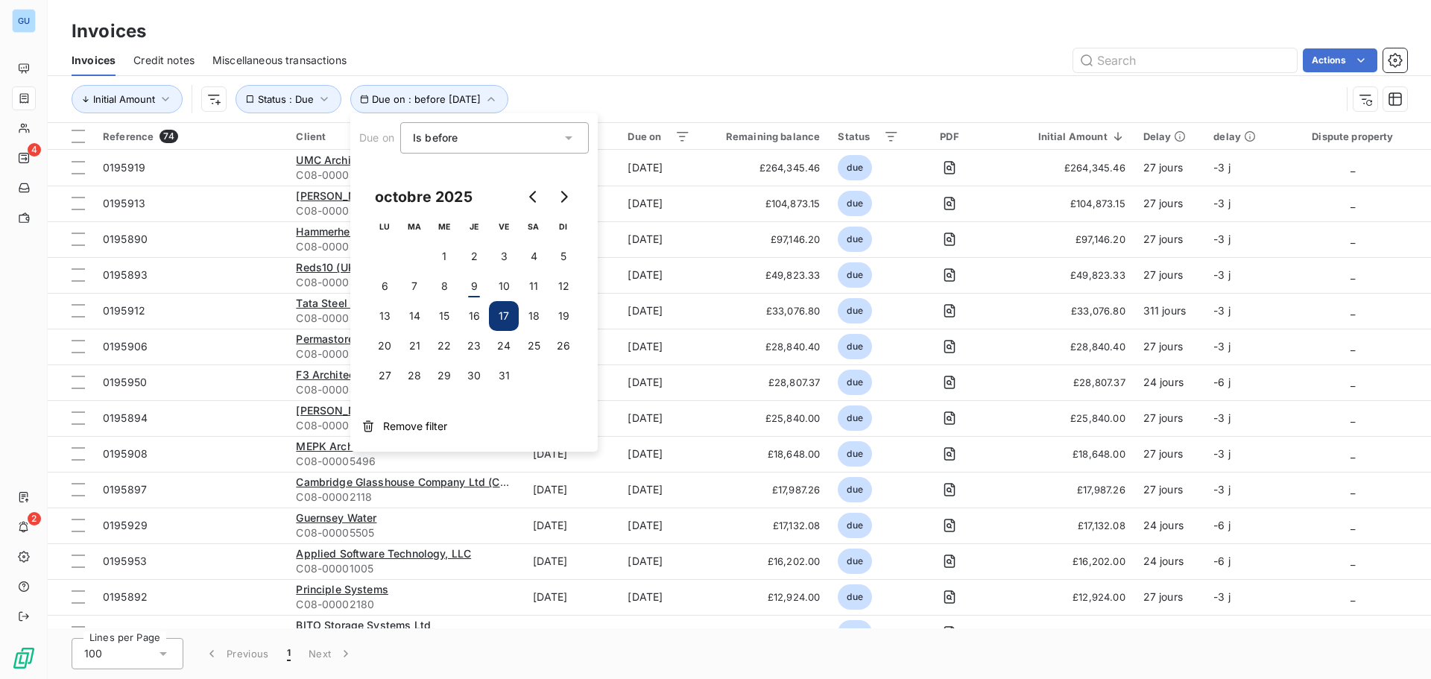
click at [806, 98] on div "Initial Amount Due on : before [DATE] Status : Due" at bounding box center [706, 99] width 1269 height 28
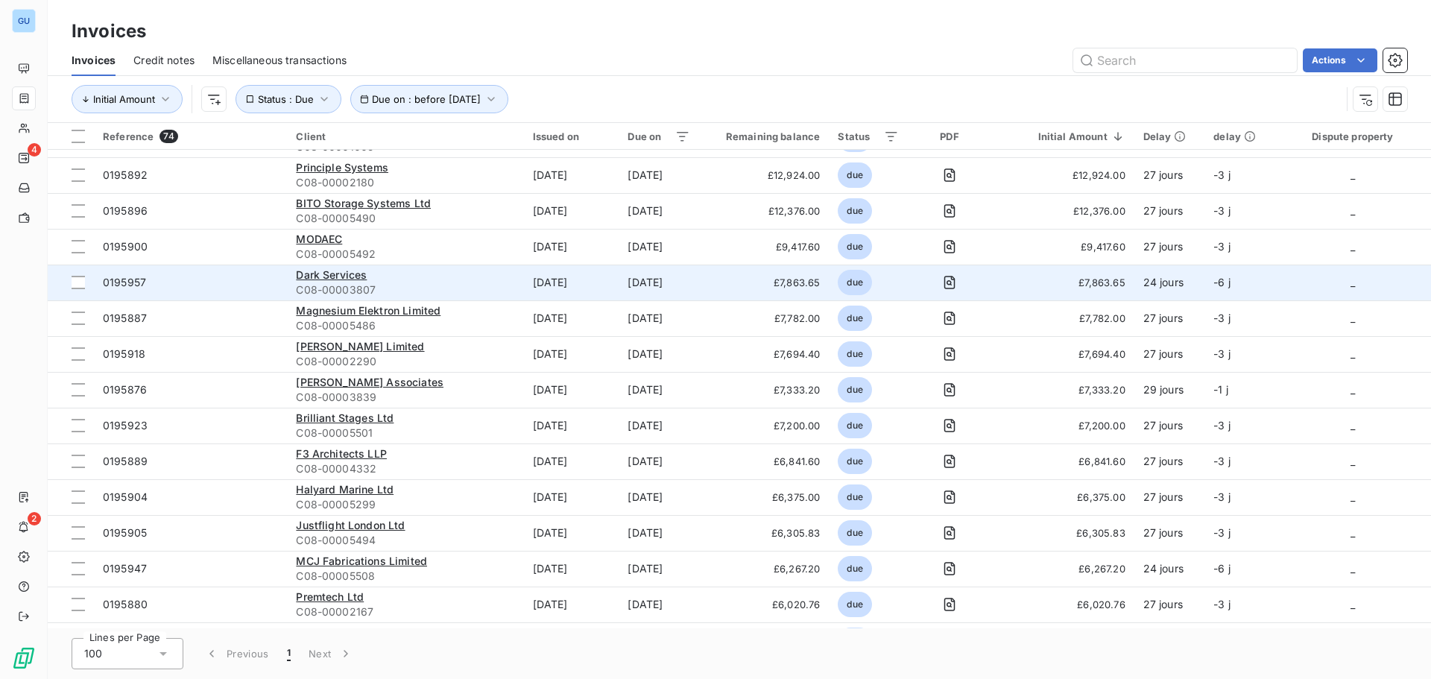
scroll to position [447, 0]
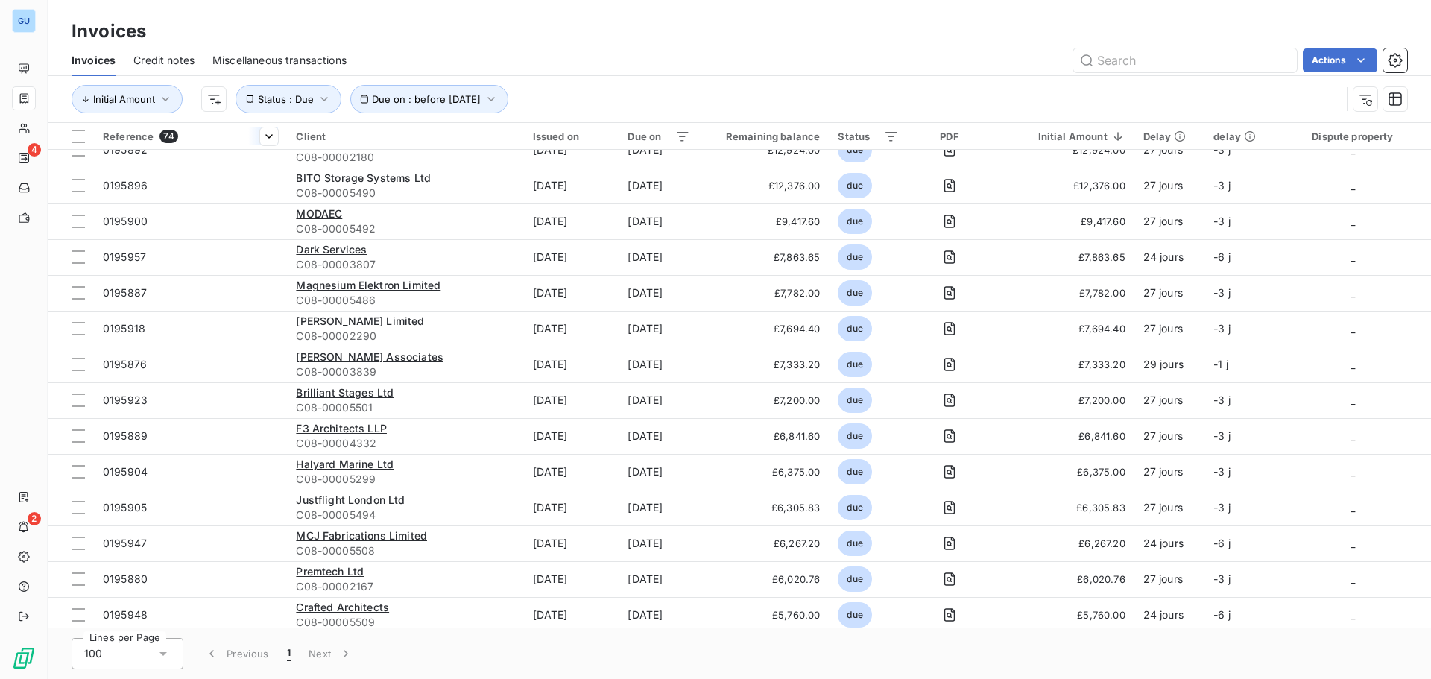
drag, startPoint x: 86, startPoint y: 142, endPoint x: 200, endPoint y: 142, distance: 114.0
click at [82, 142] on th at bounding box center [71, 136] width 46 height 27
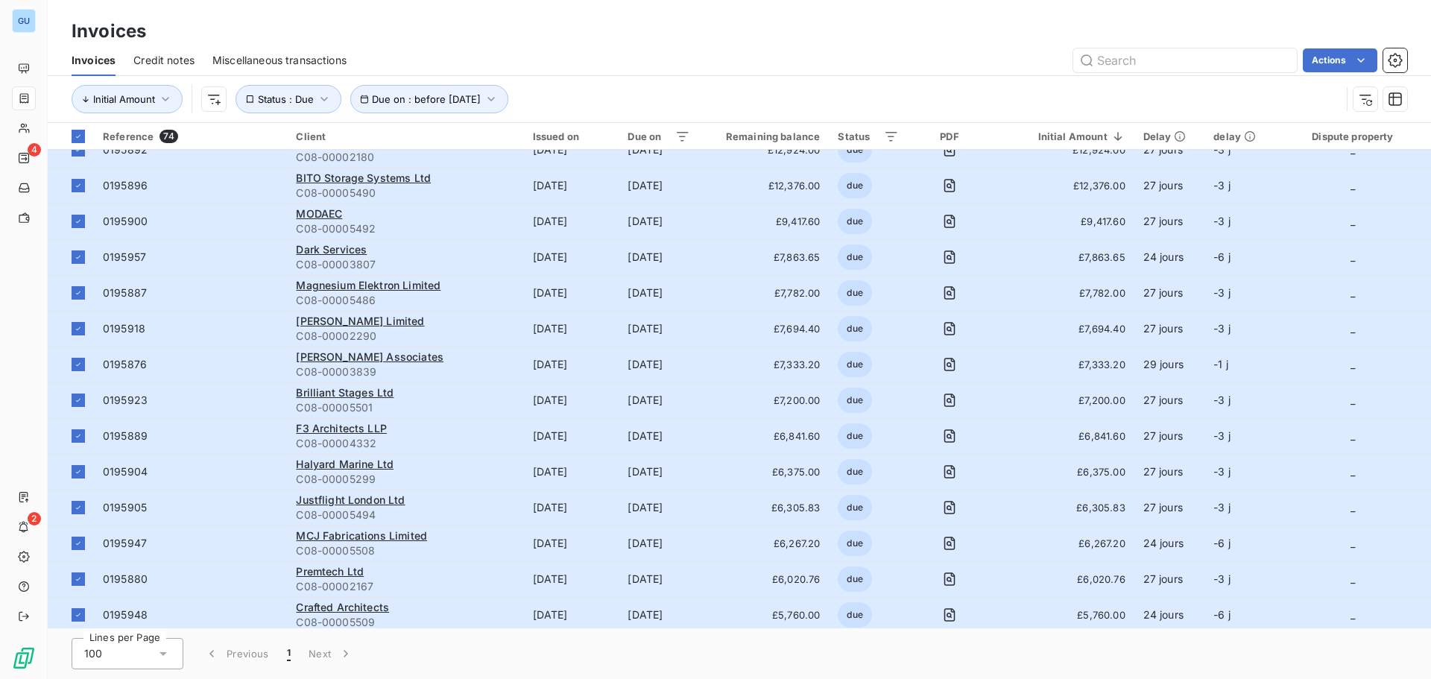
click at [1330, 54] on html "GU 4 2 Invoices Invoices Credit notes Miscellaneous transactions Actions Initia…" at bounding box center [715, 339] width 1431 height 679
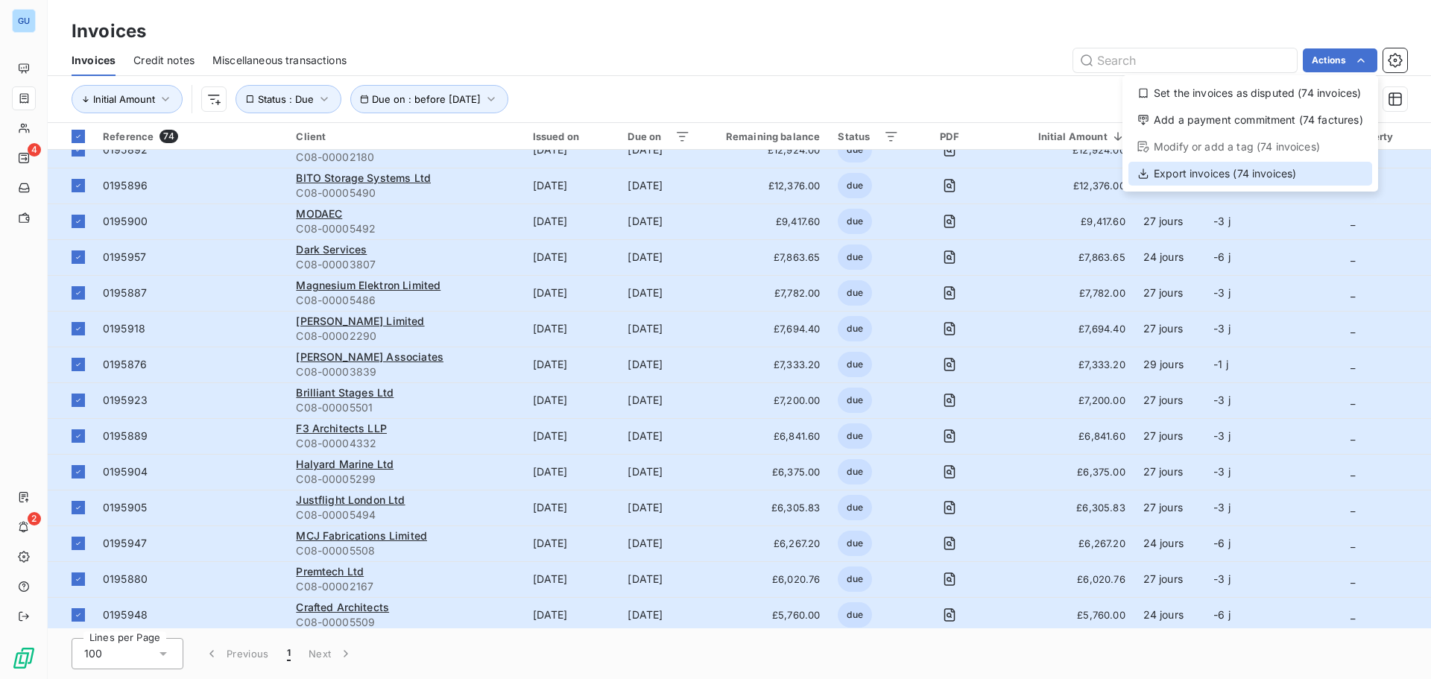
click at [1224, 177] on div "Export invoices (74 invoices)" at bounding box center [1250, 174] width 244 height 24
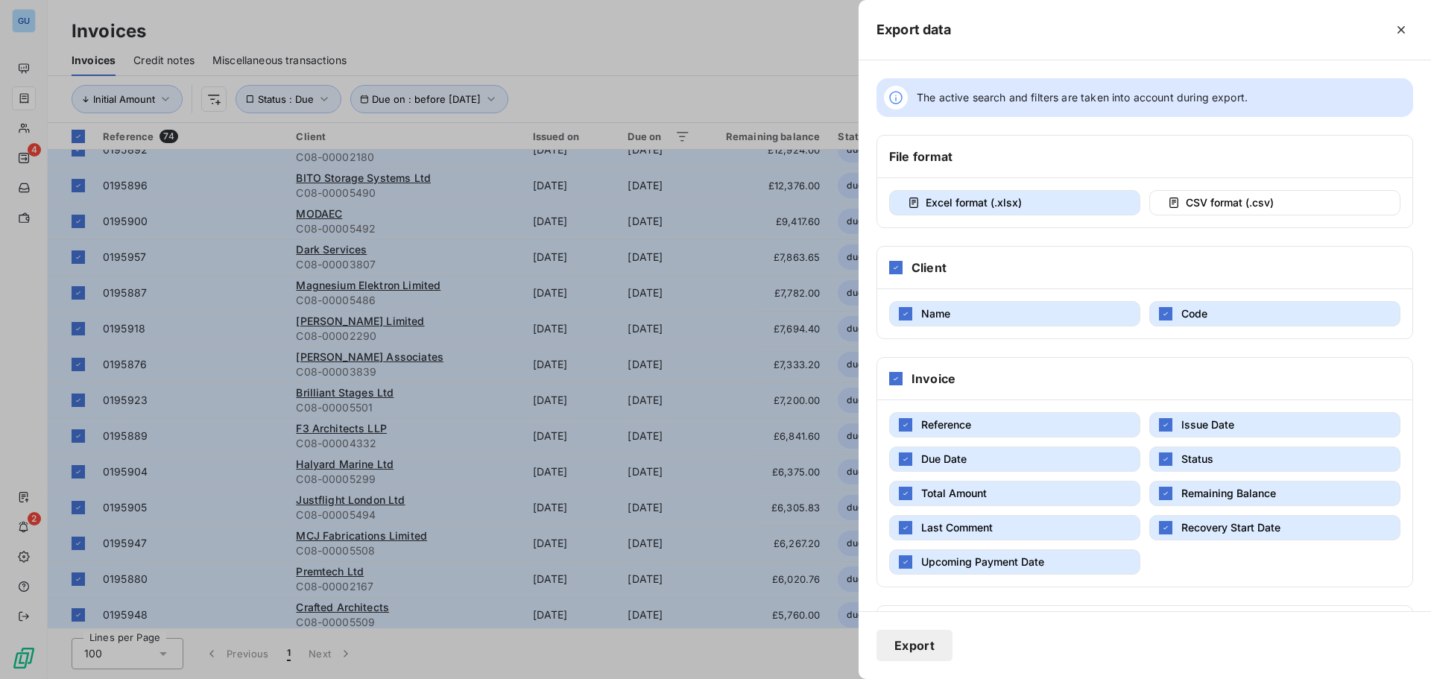
click at [914, 642] on button "Export" at bounding box center [914, 645] width 76 height 31
